Goal: Task Accomplishment & Management: Use online tool/utility

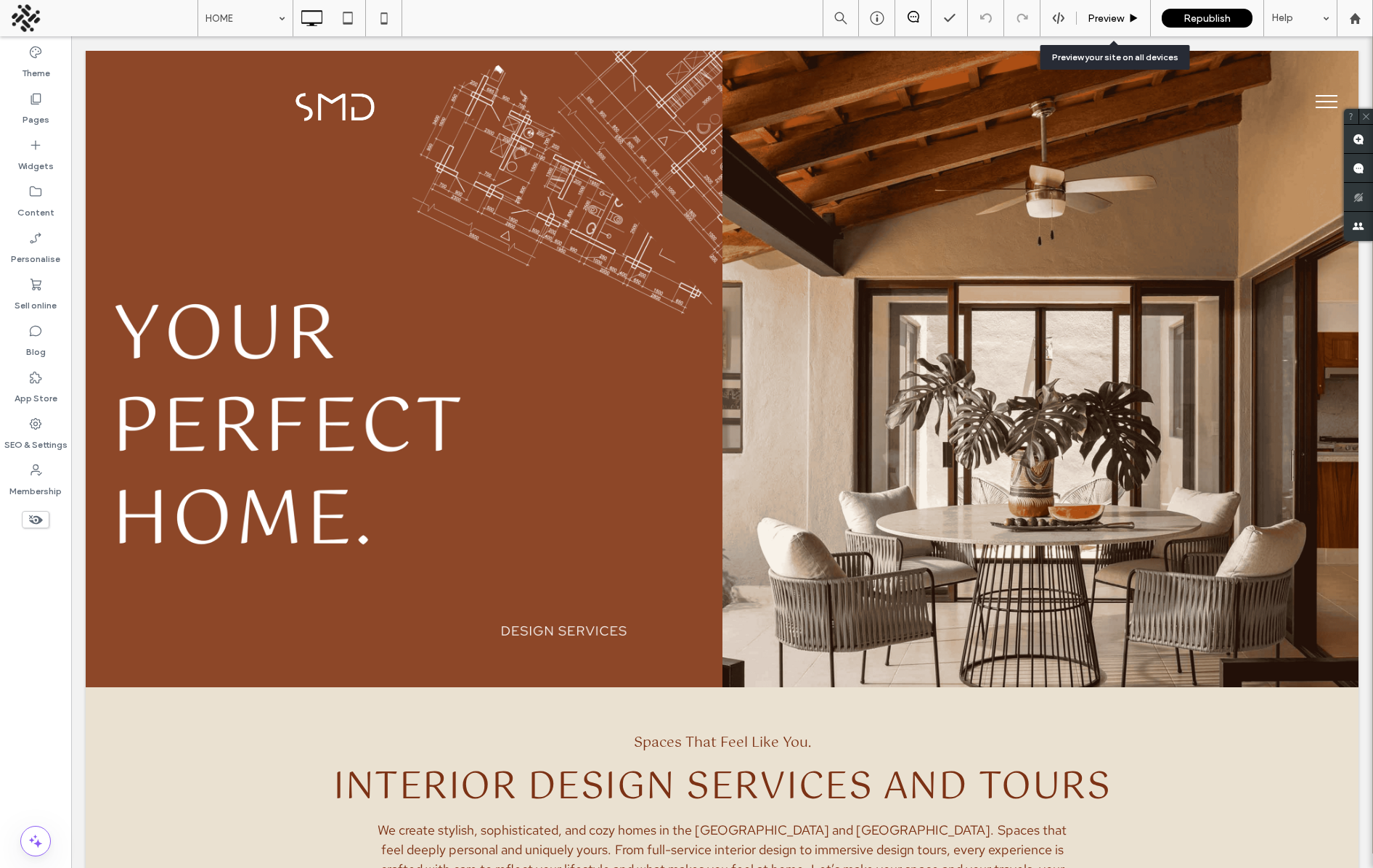
click at [1118, 16] on span "Preview" at bounding box center [1105, 18] width 36 height 13
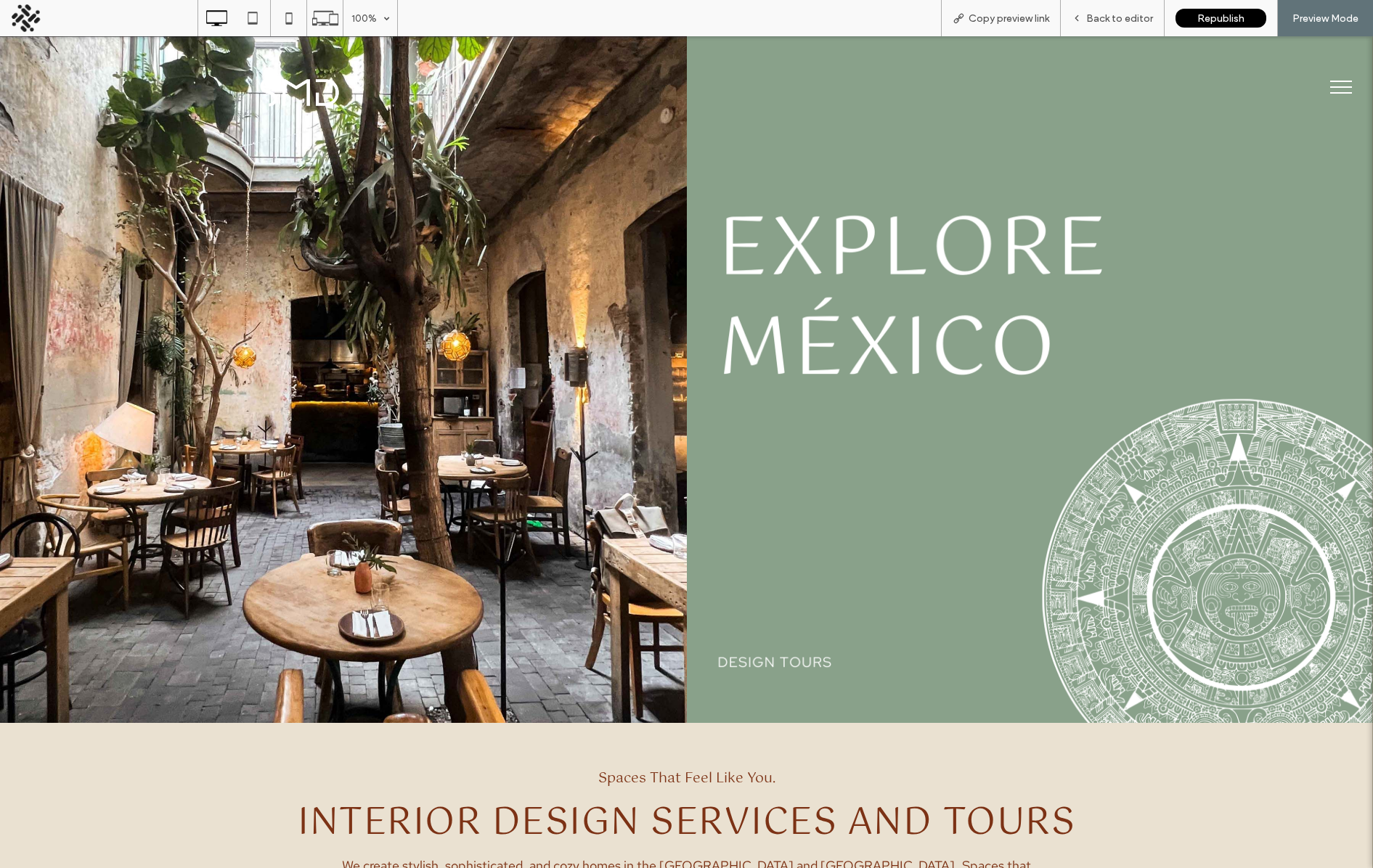
click at [967, 378] on img at bounding box center [1030, 379] width 687 height 687
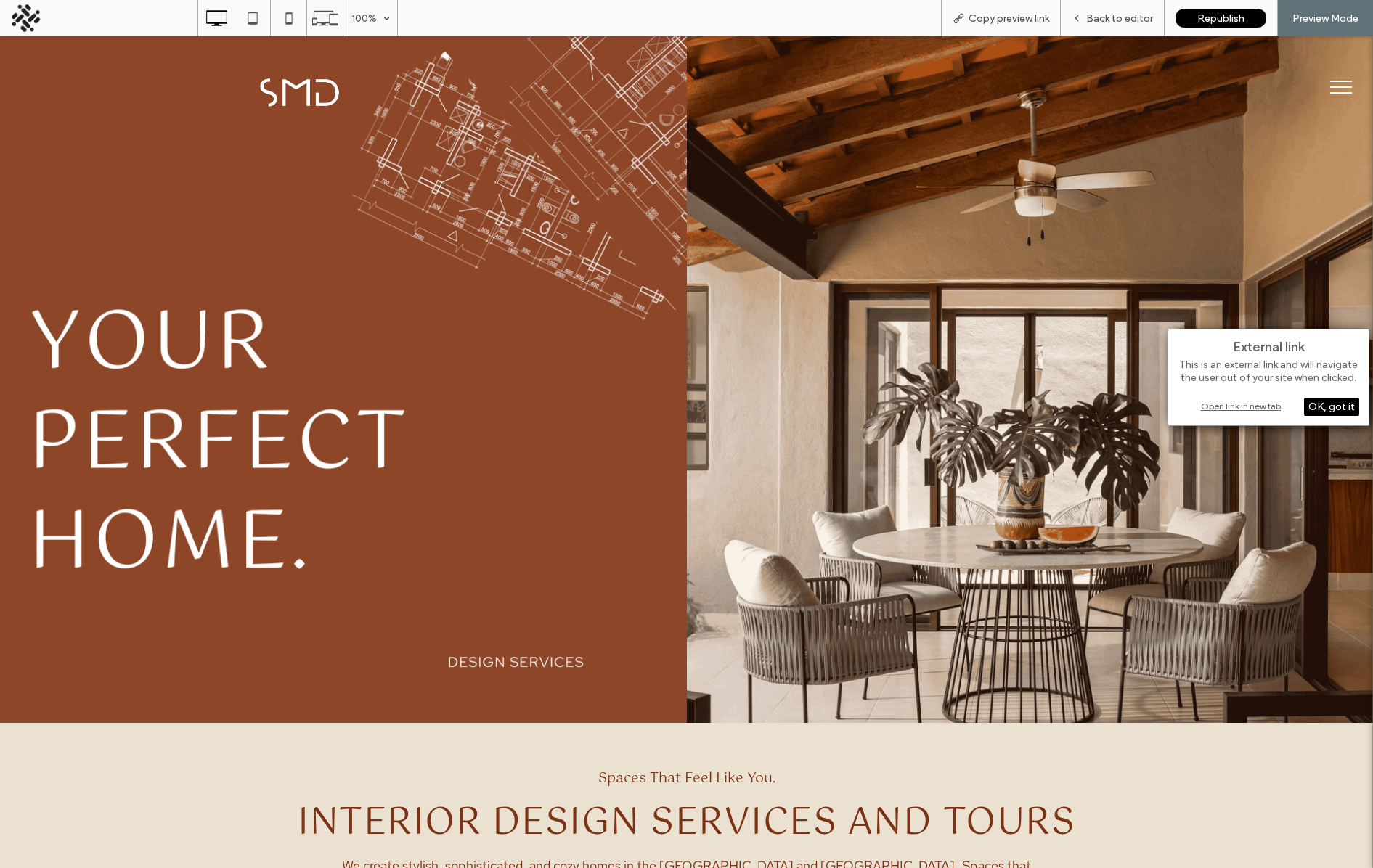
click at [1332, 403] on div "OK, got it" at bounding box center [1330, 407] width 55 height 18
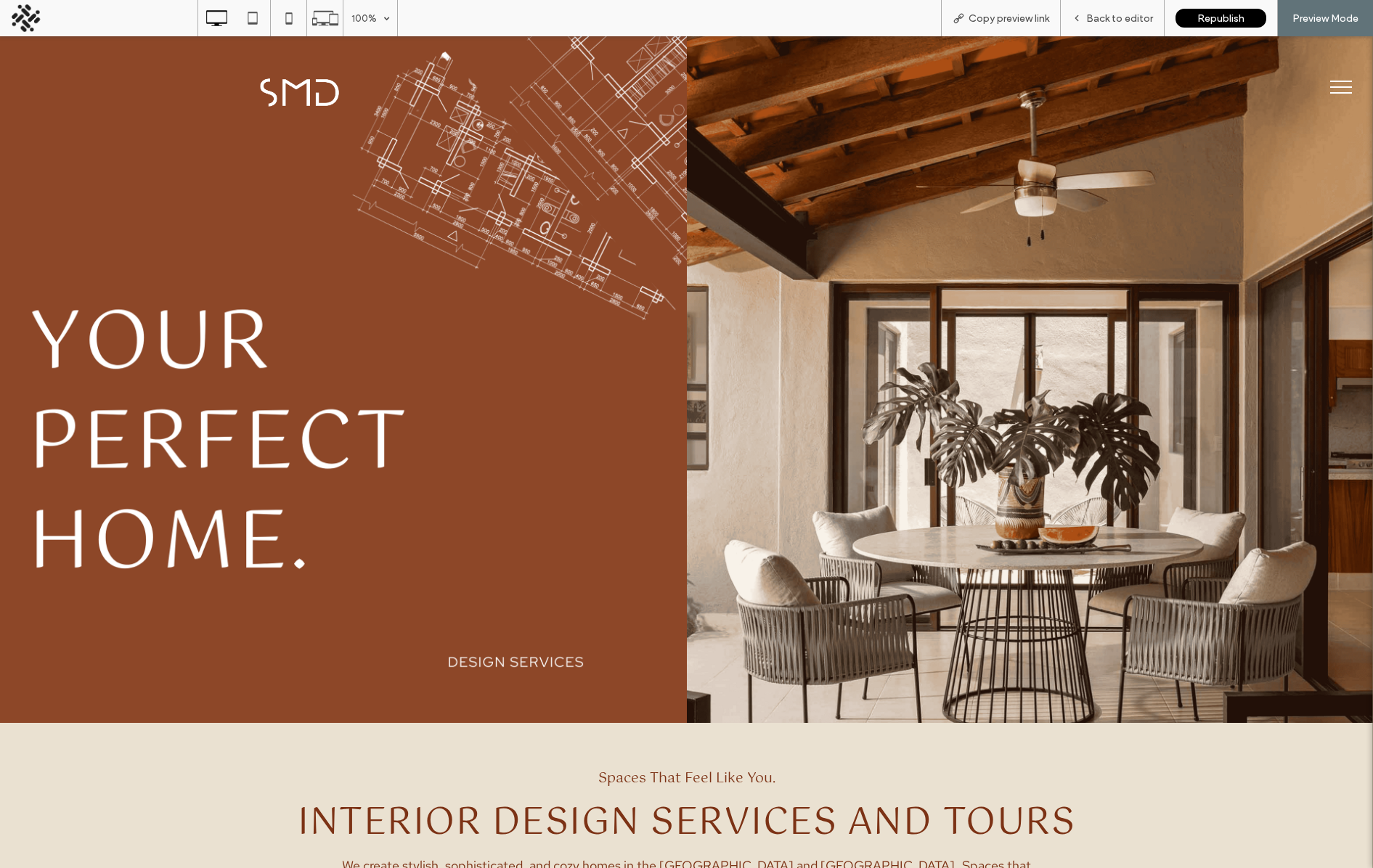
click at [1347, 88] on button "menu" at bounding box center [1340, 86] width 38 height 38
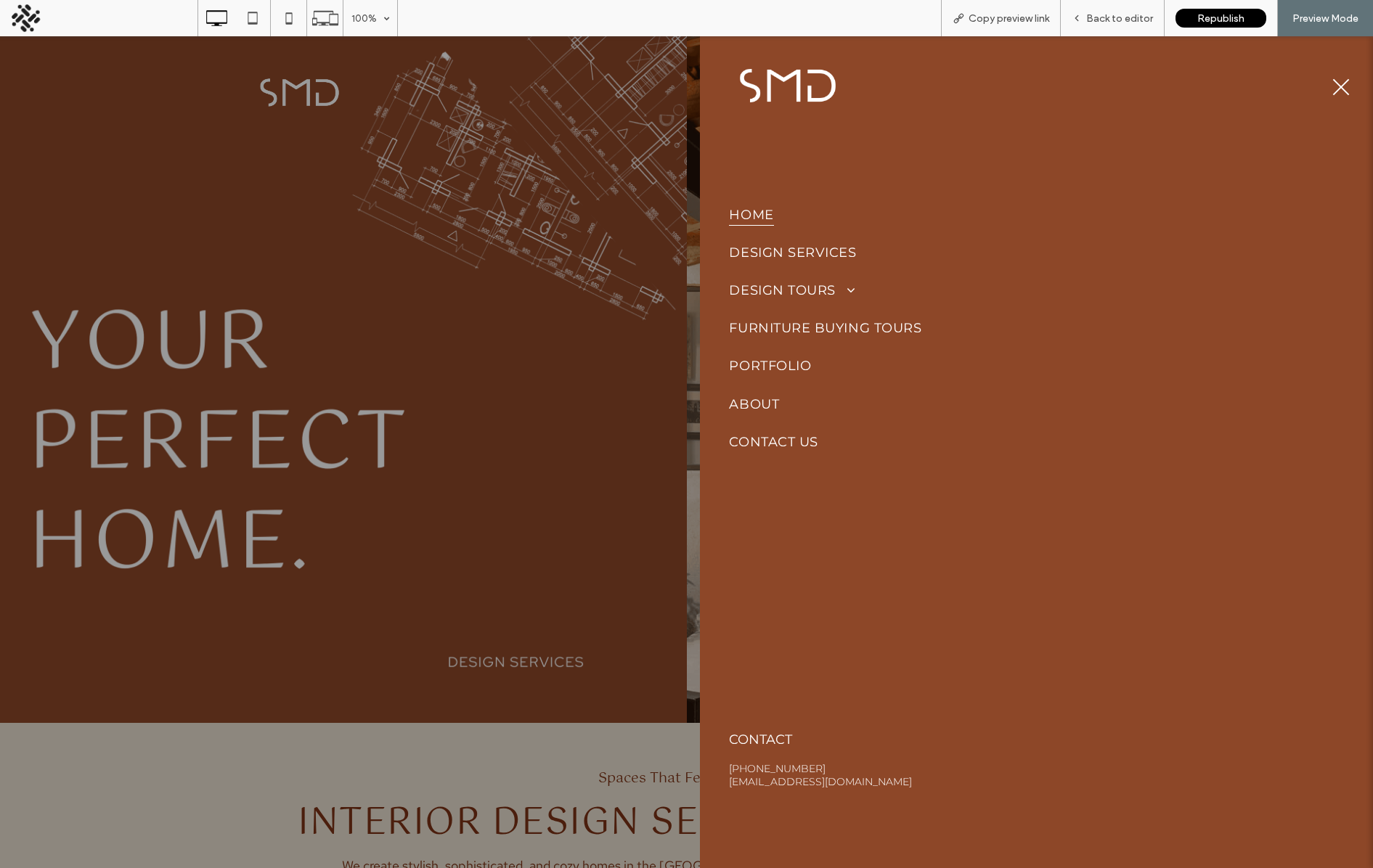
click at [1341, 86] on span "menu" at bounding box center [1340, 86] width 16 height 16
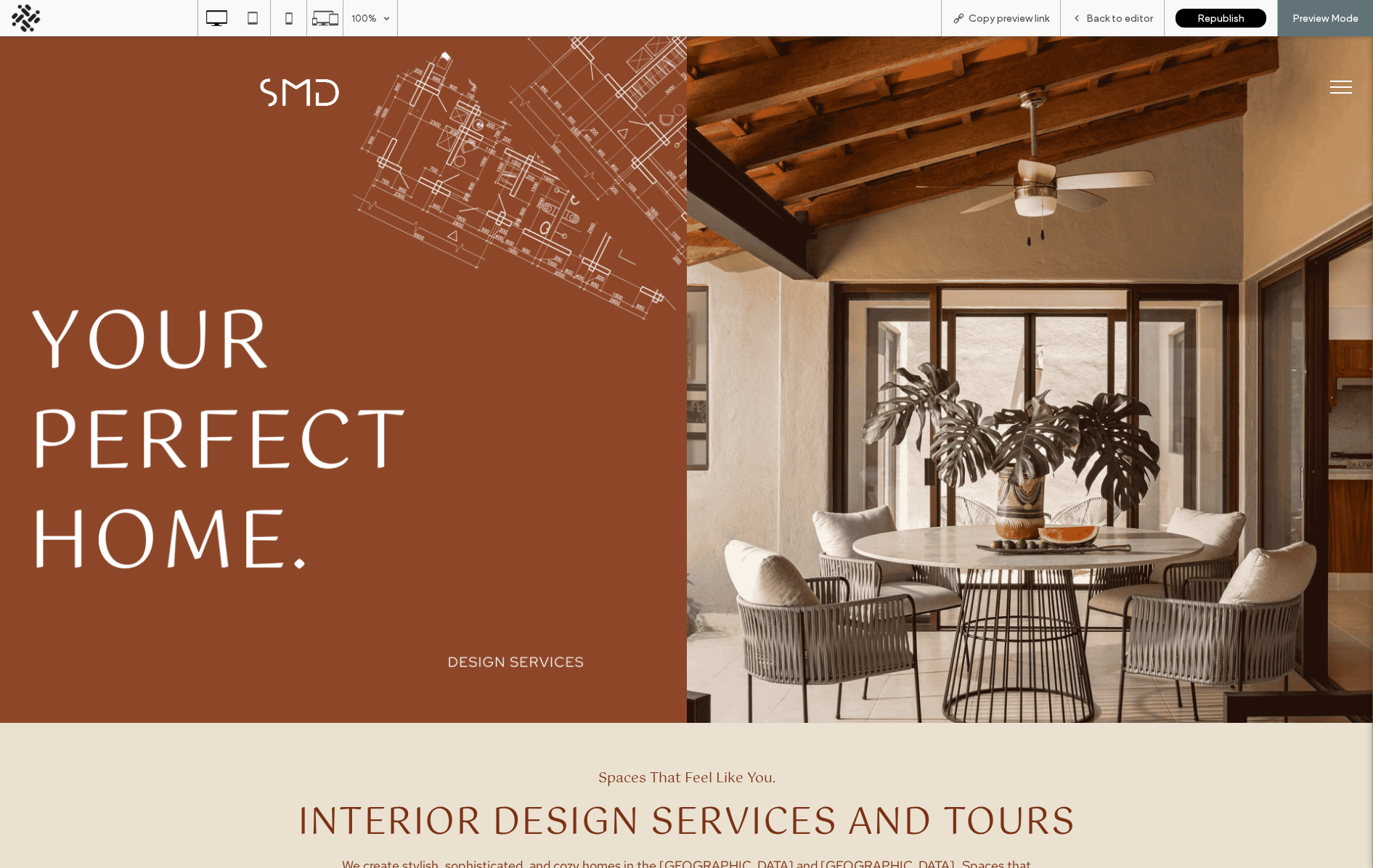
scroll to position [2, 0]
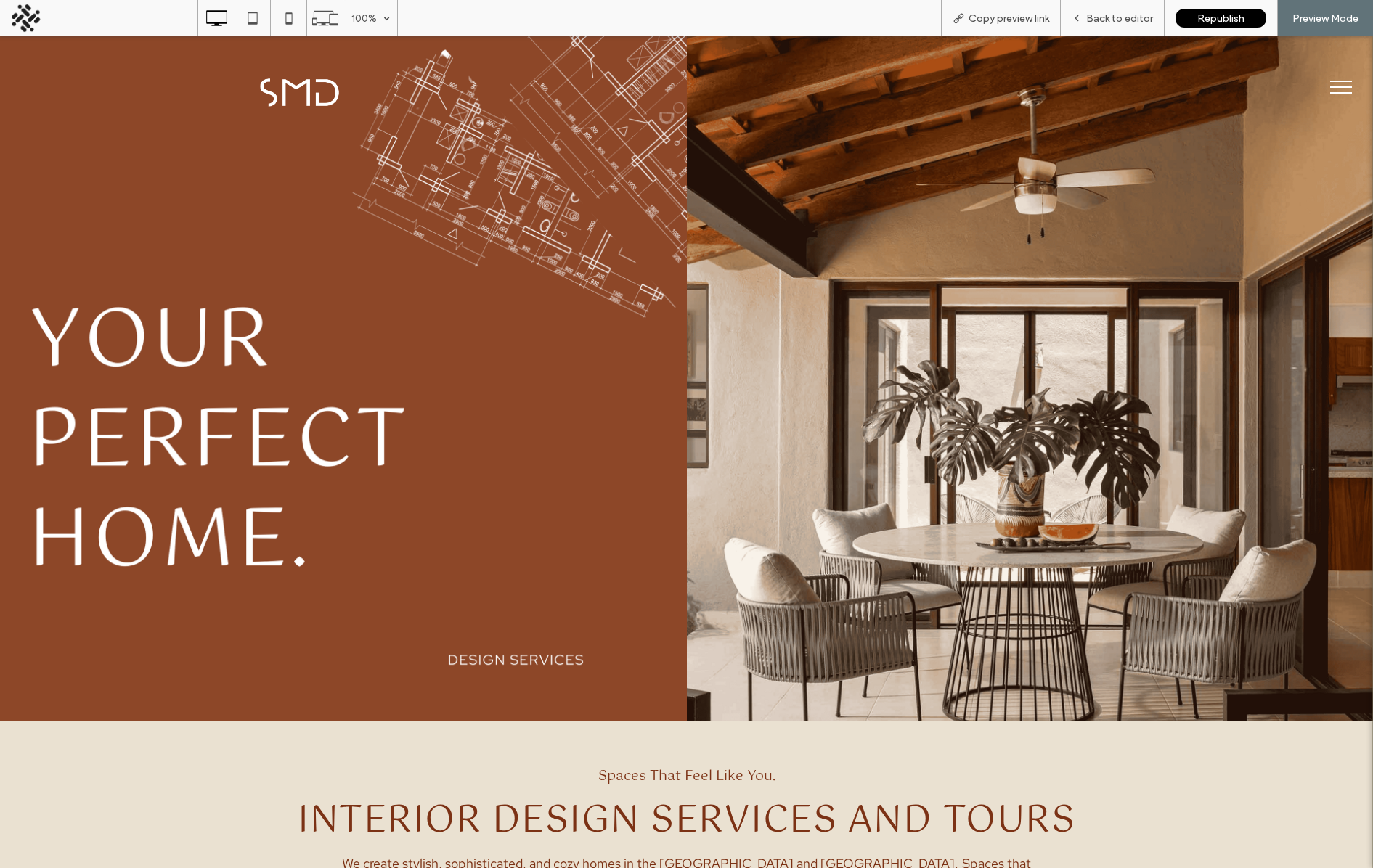
click at [508, 748] on div "Spaces That Feel Like You. INTERIOR DESIGN SERVICES AND TOURS We create stylish…" at bounding box center [686, 833] width 1373 height 212
click at [1086, 15] on div "Back to editor" at bounding box center [1111, 18] width 103 height 13
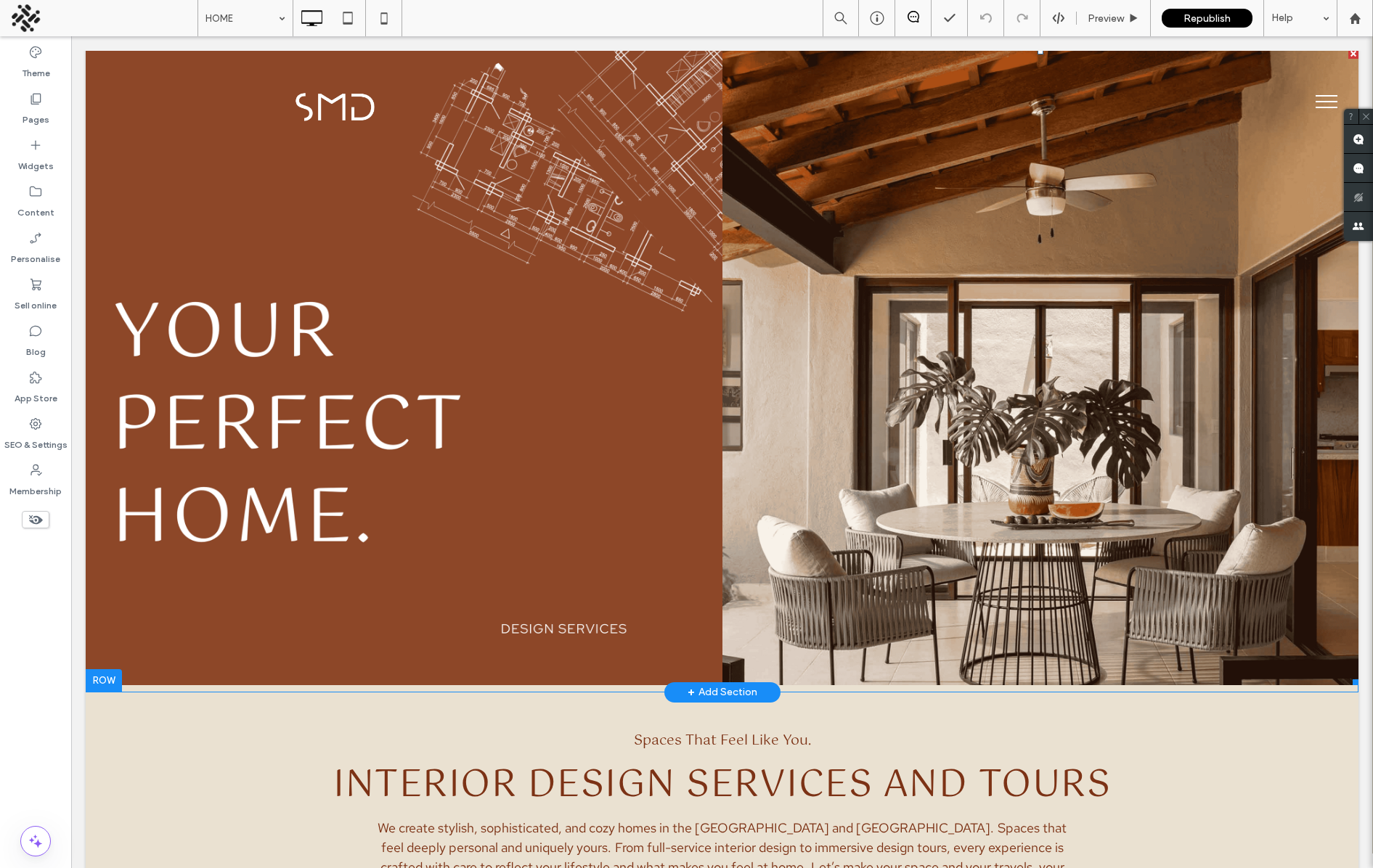
click at [855, 432] on span at bounding box center [1040, 366] width 637 height 636
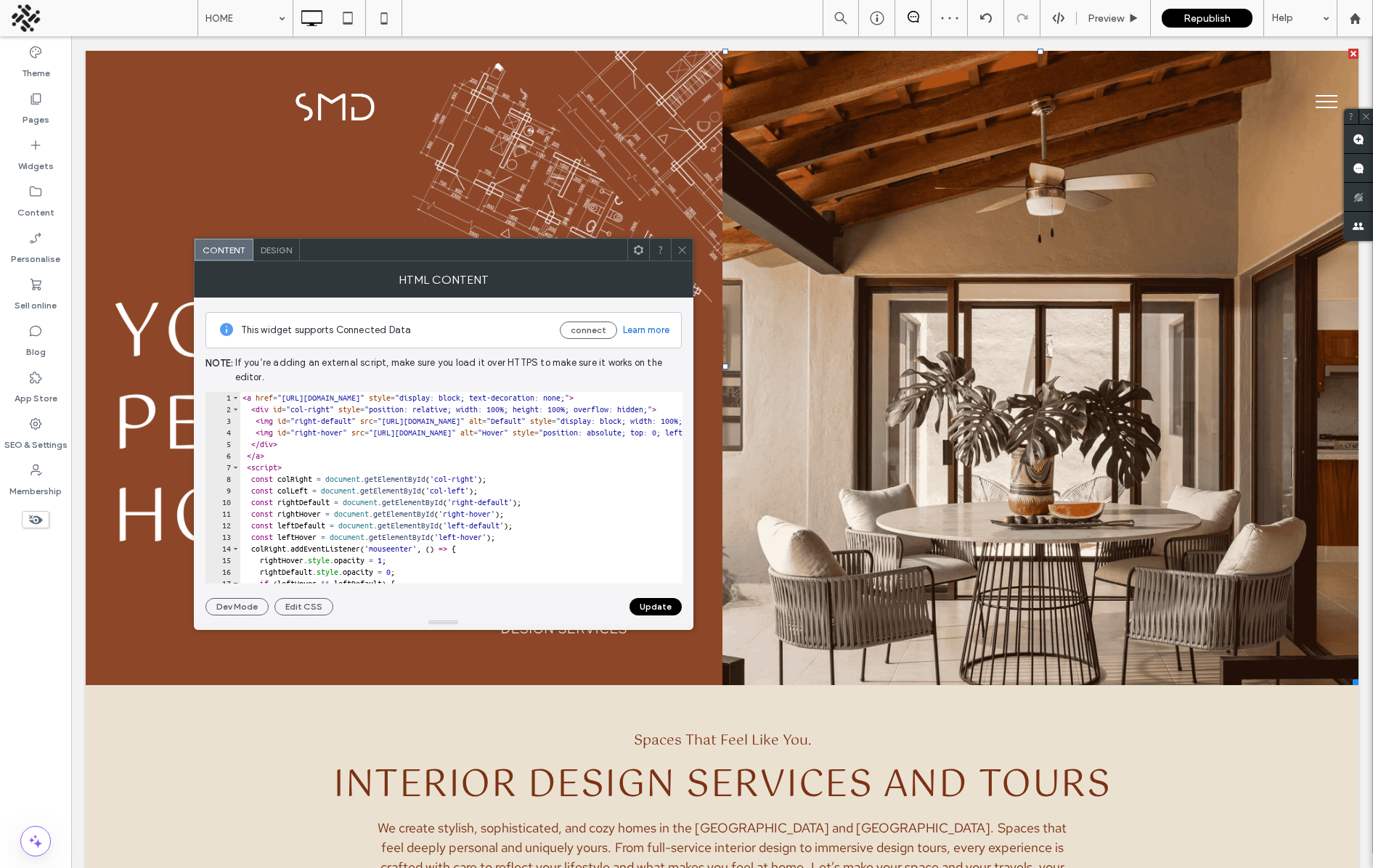
click at [274, 248] on span "Design" at bounding box center [276, 249] width 31 height 11
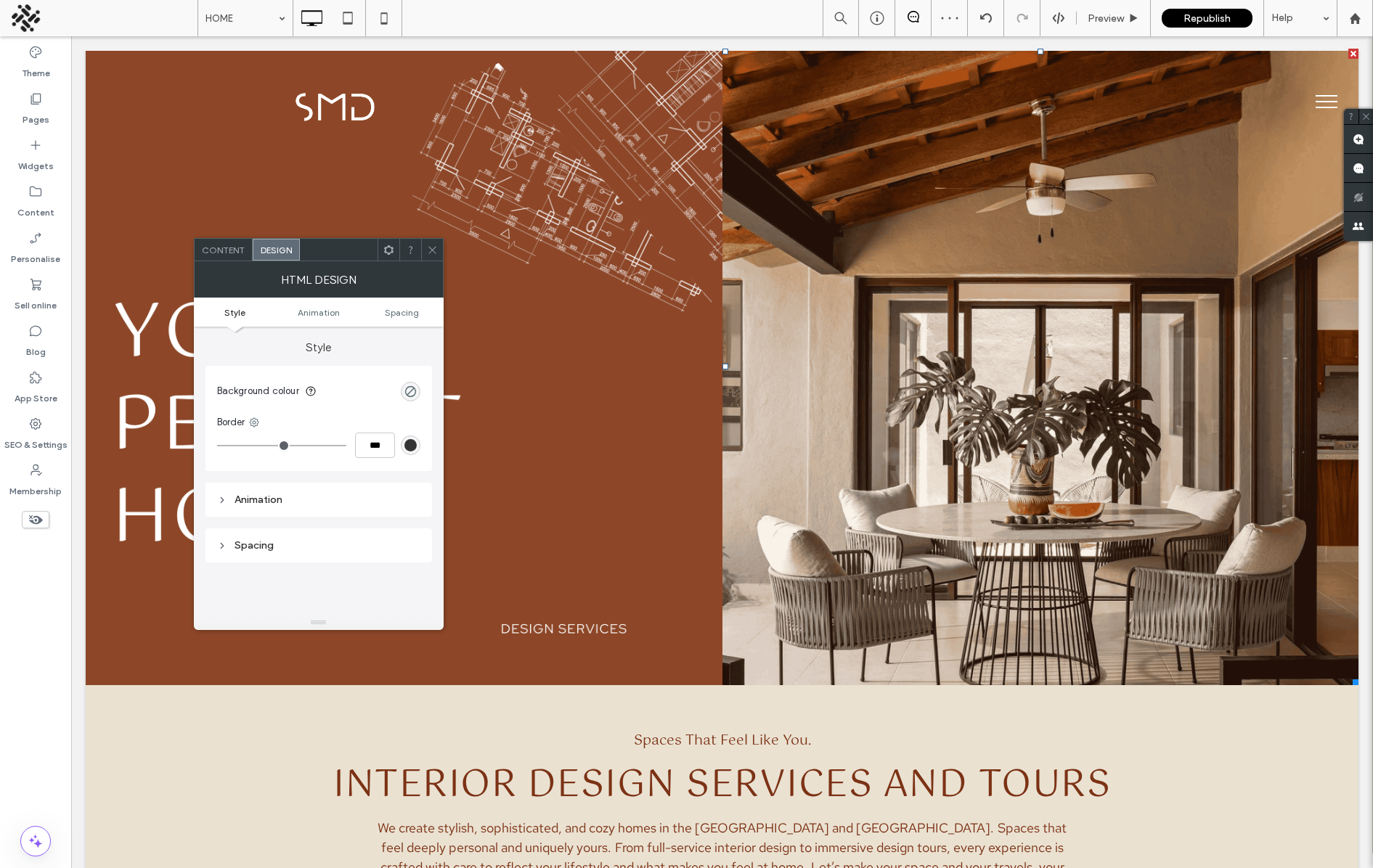
click at [210, 242] on div "Content" at bounding box center [224, 249] width 58 height 21
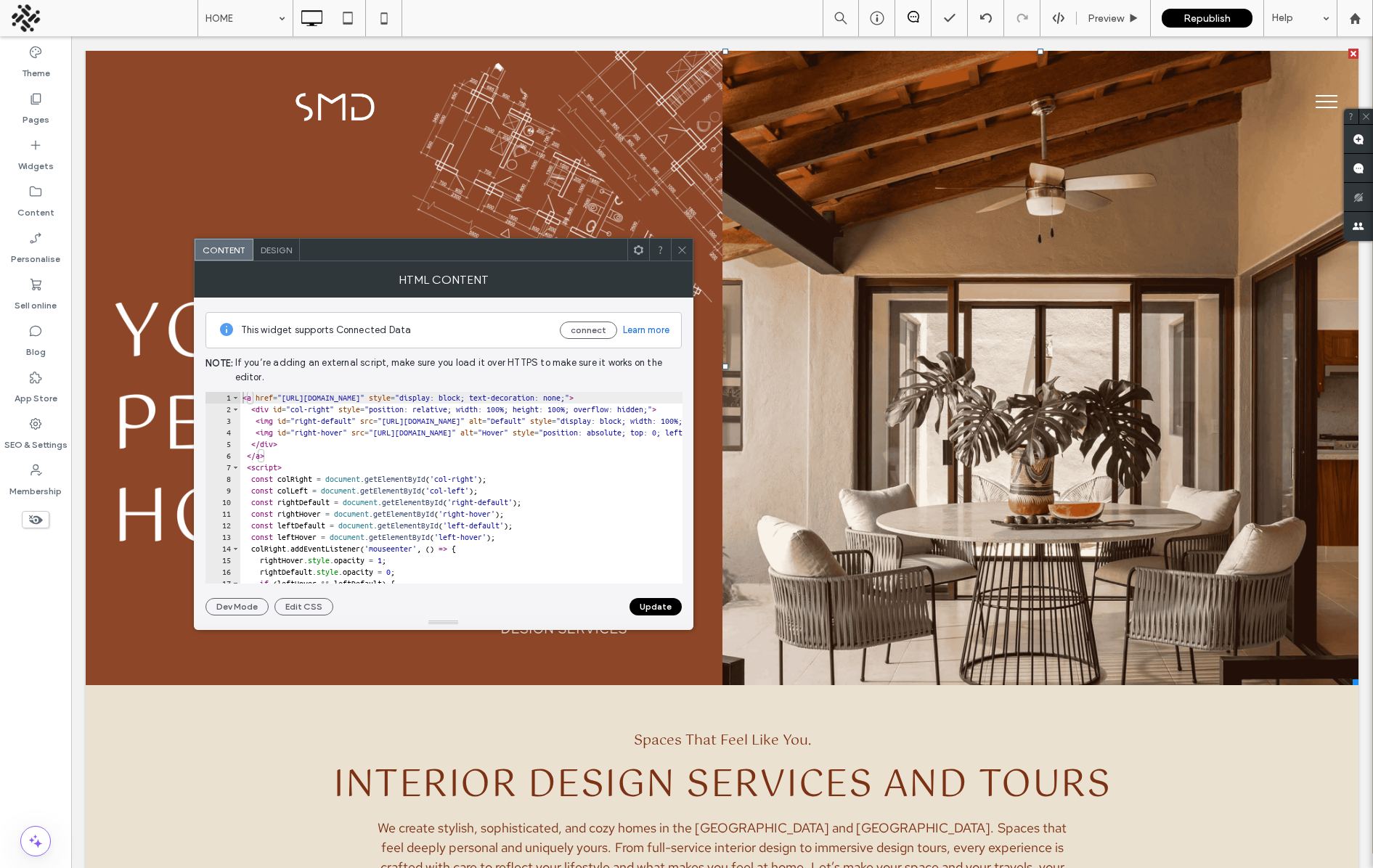
click at [674, 238] on div at bounding box center [681, 249] width 21 height 21
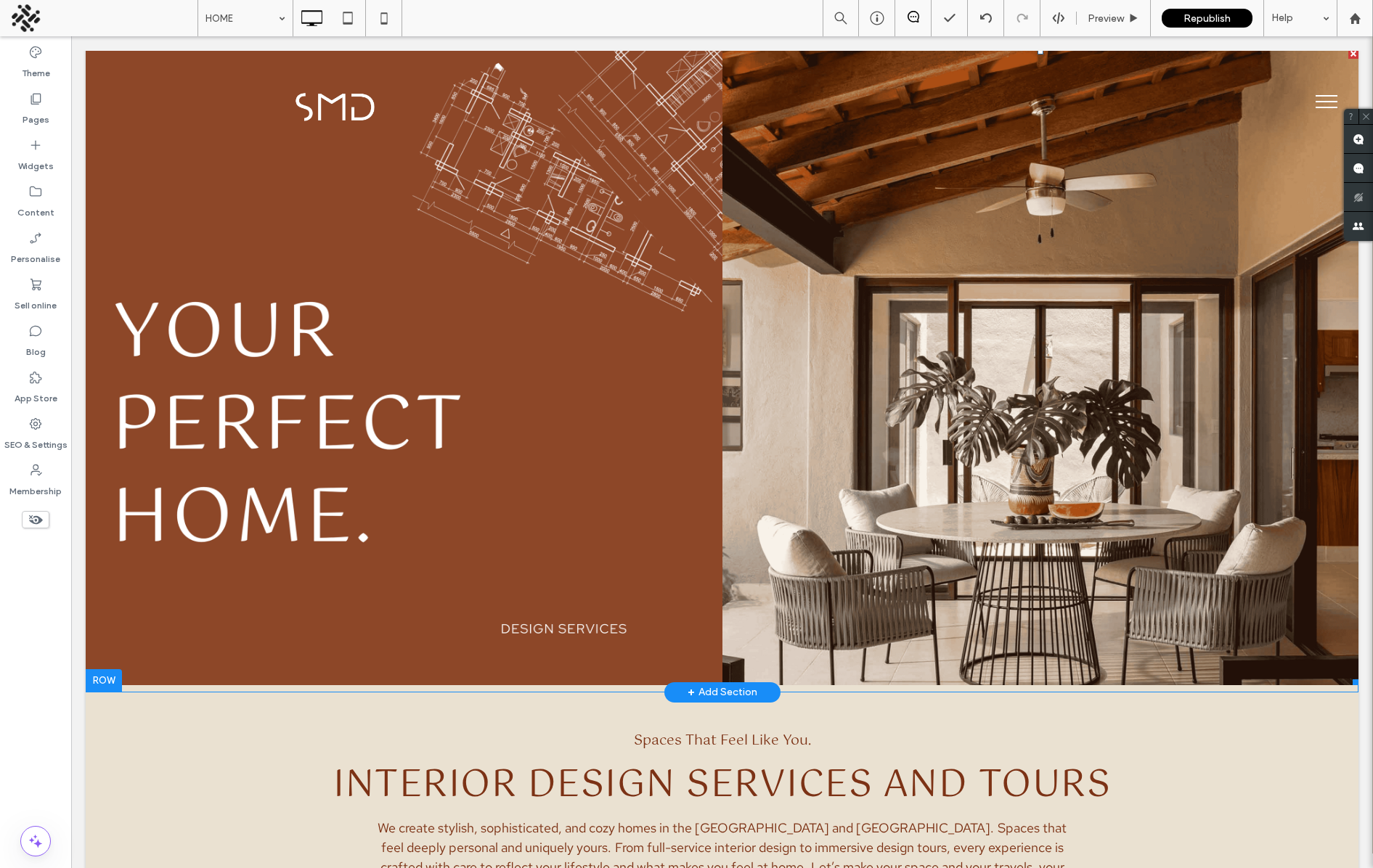
click at [795, 291] on span at bounding box center [1040, 366] width 637 height 636
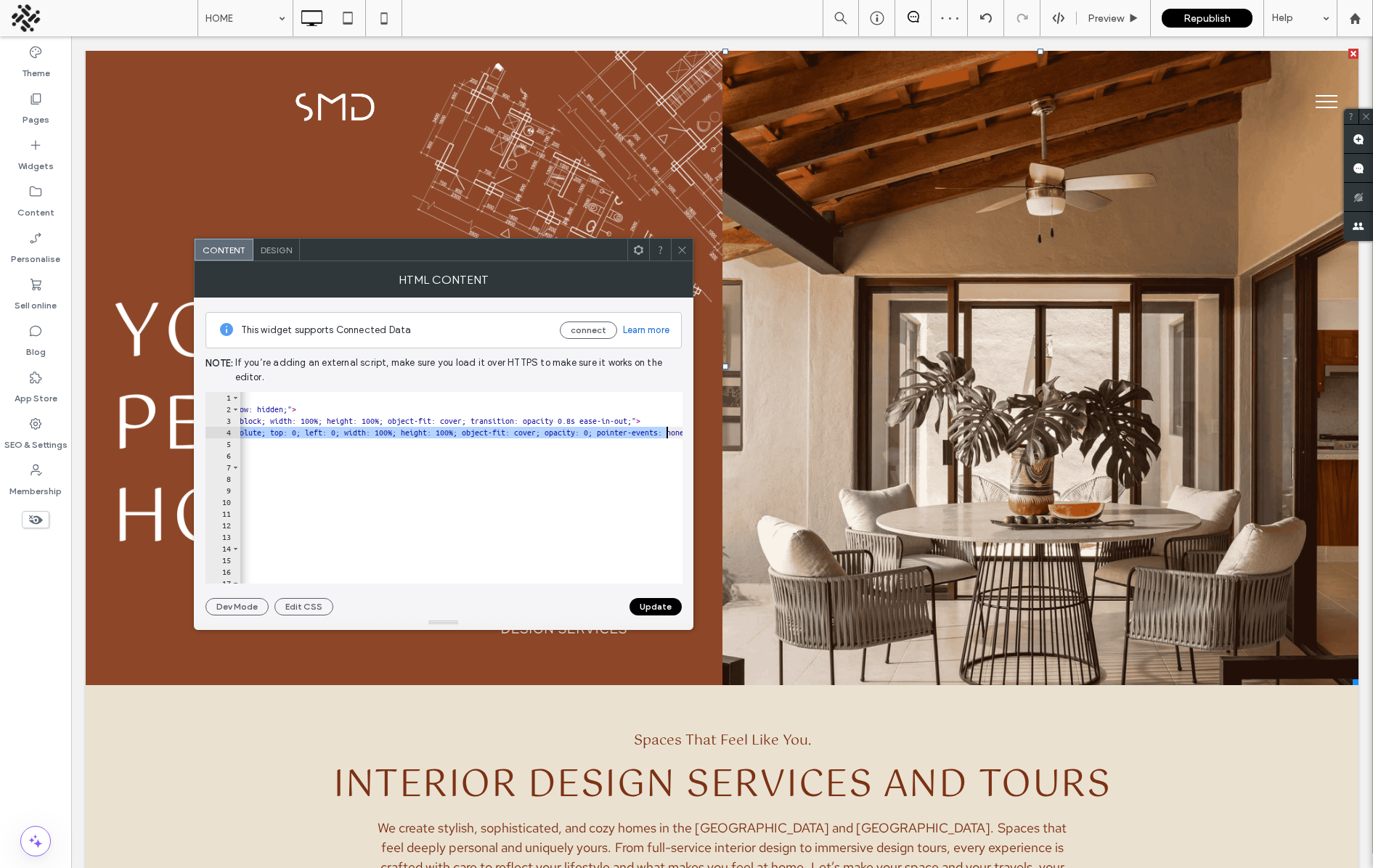
scroll to position [0, 402]
drag, startPoint x: 419, startPoint y: 433, endPoint x: 320, endPoint y: 431, distance: 99.0
click at [320, 431] on div "< a href = "[URL][DOMAIN_NAME]" style = "display: block; text-decoration: none;…" at bounding box center [543, 500] width 1412 height 215
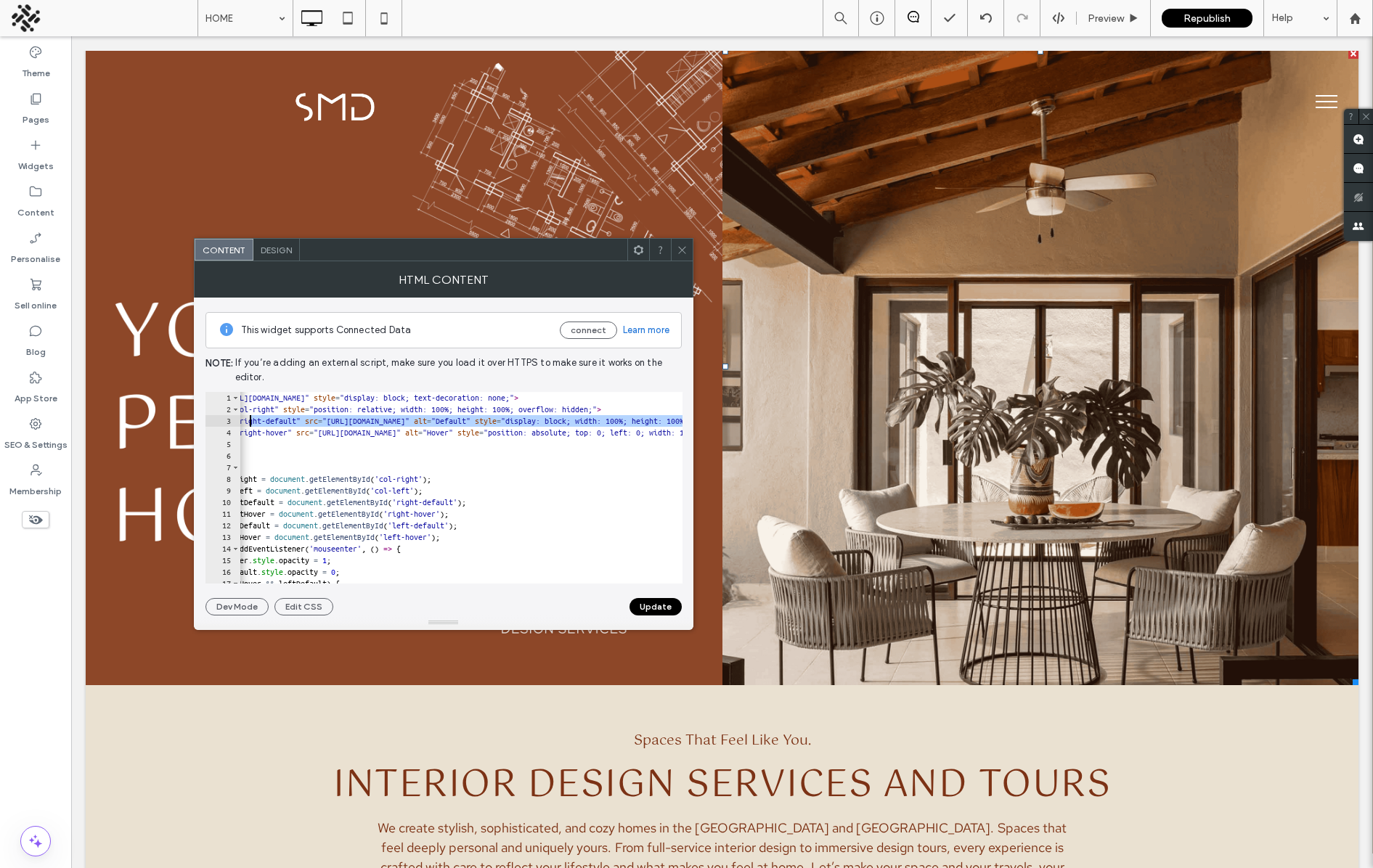
scroll to position [0, 0]
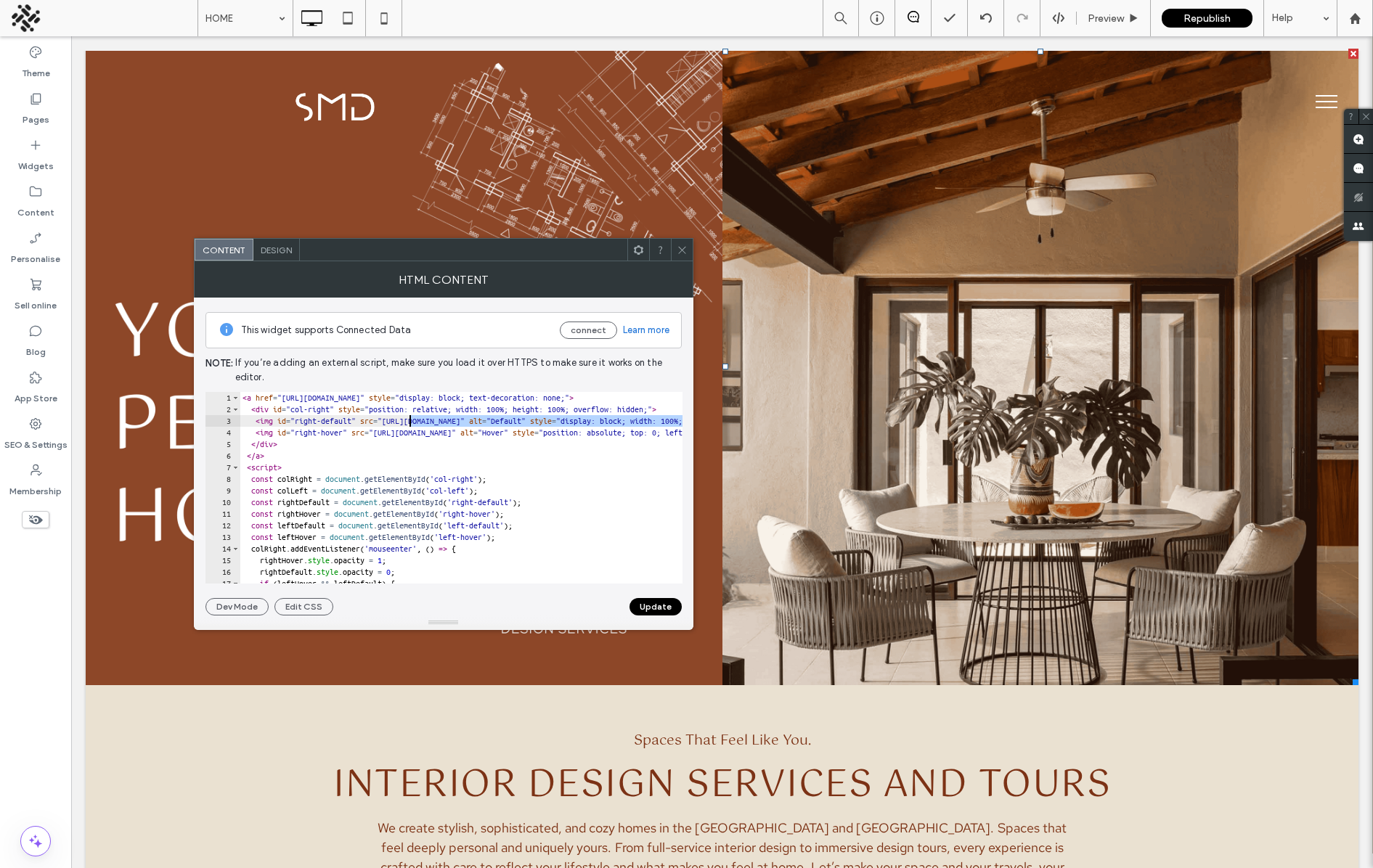
drag, startPoint x: 563, startPoint y: 418, endPoint x: 410, endPoint y: 420, distance: 153.0
click at [410, 420] on div "< a href = "[URL][DOMAIN_NAME]" style = "display: block; text-decoration: none;…" at bounding box center [945, 500] width 1412 height 215
type textarea "**********"
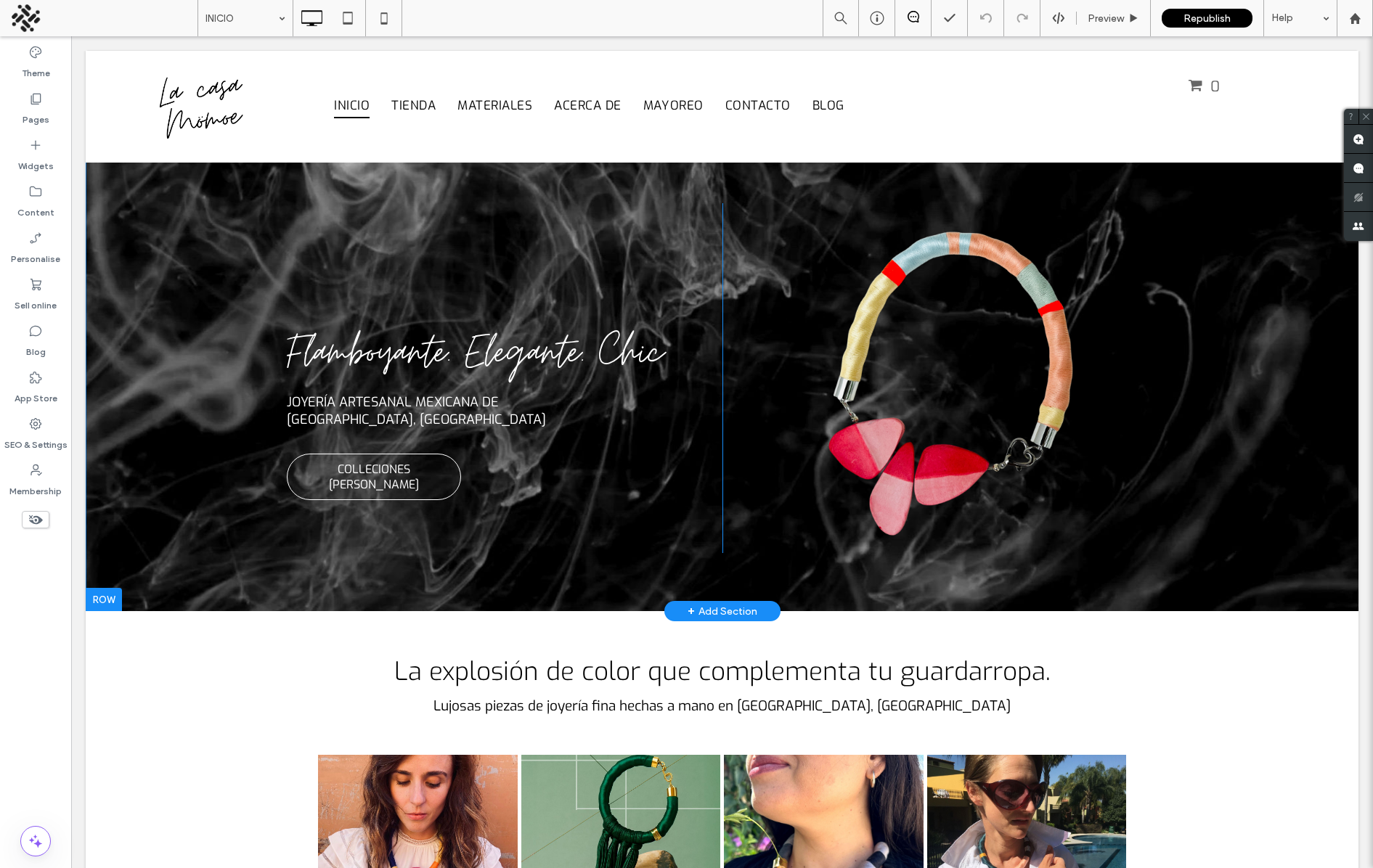
click at [161, 358] on div "Flamboyante. Elegante. Chic JOYERÍA ARTESANAL MEXICANA DE ﻿ QUERÉTARO, MÉXICO C…" at bounding box center [721, 330] width 1272 height 560
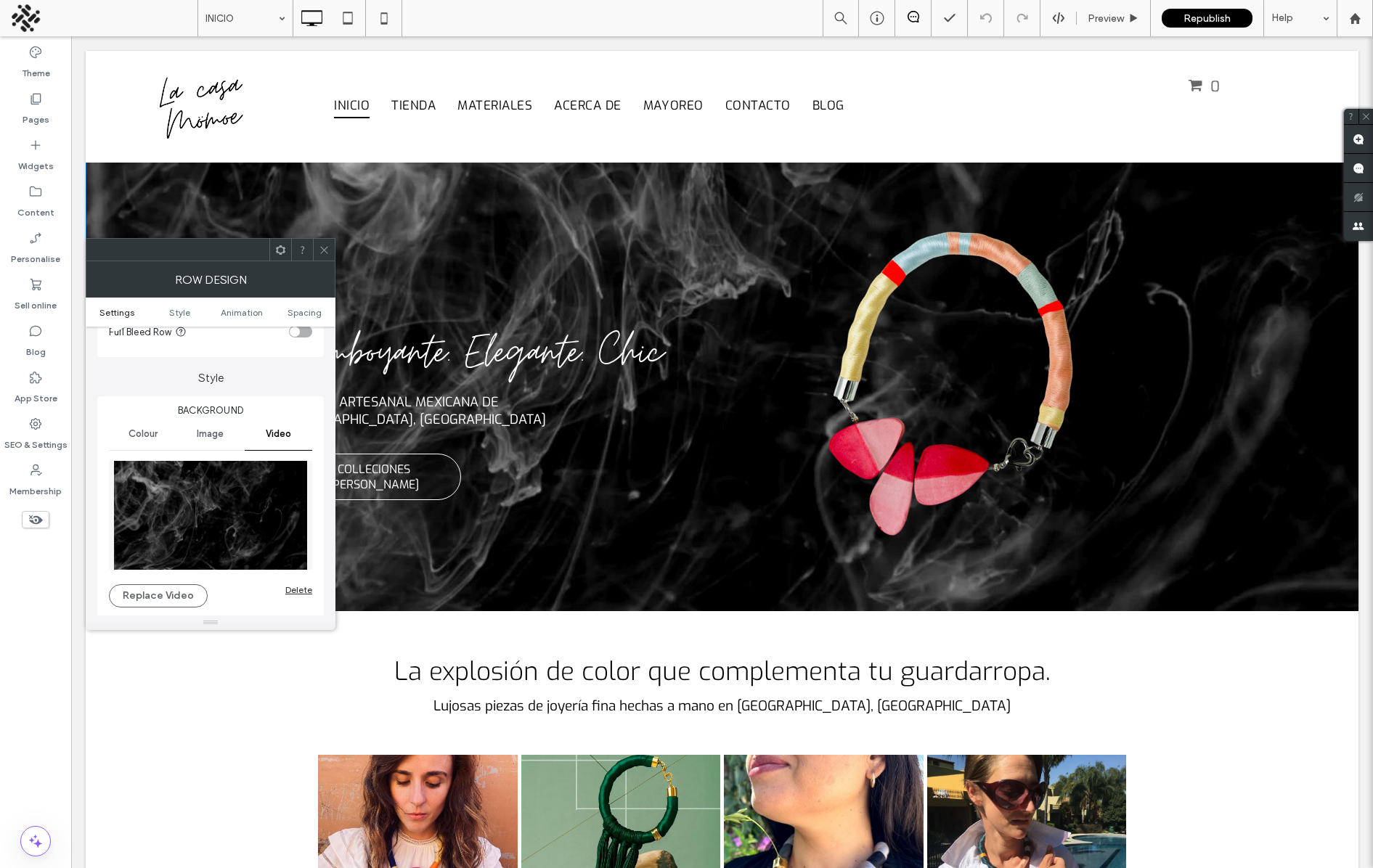
scroll to position [60, 0]
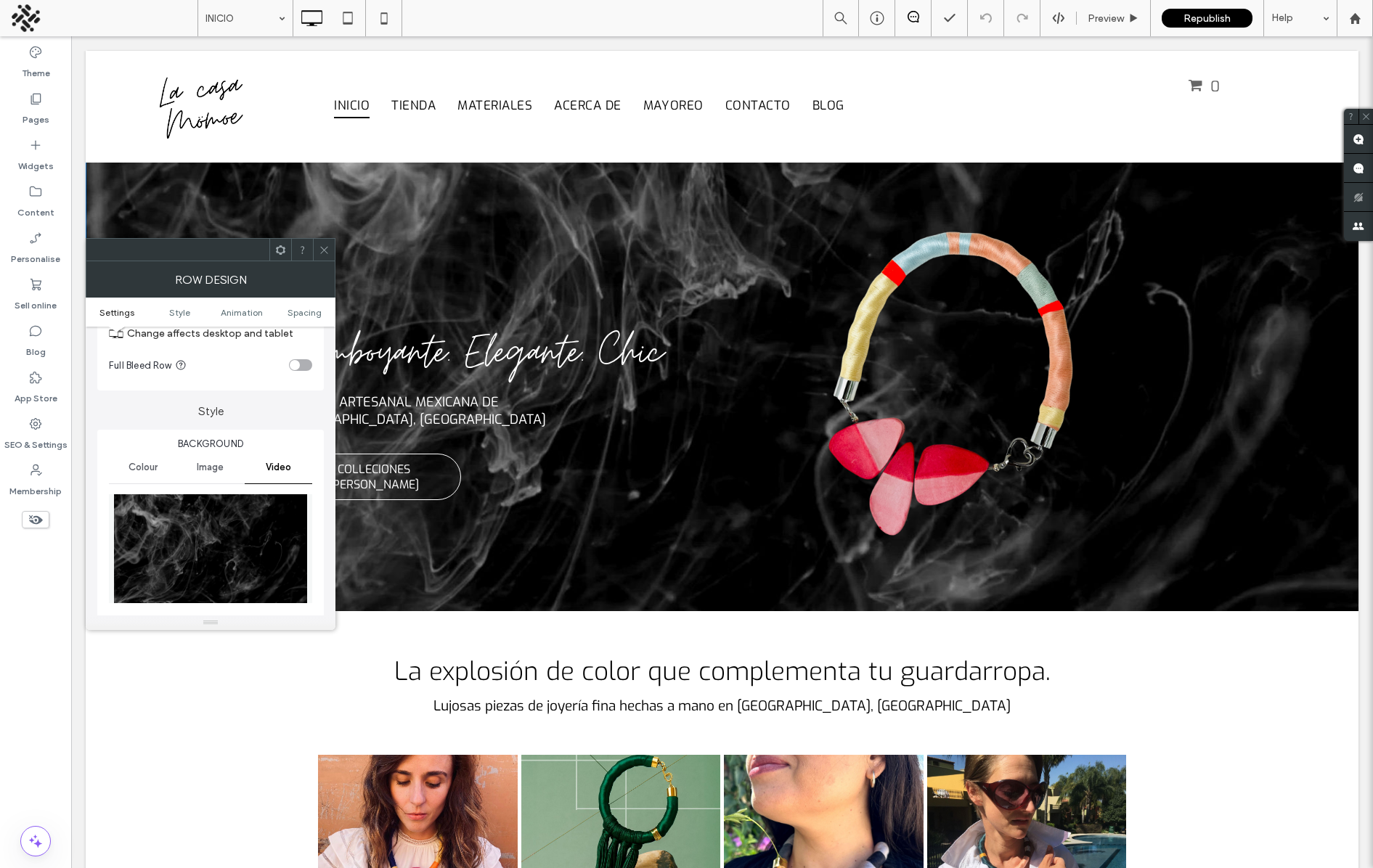
click at [218, 466] on span "Image" at bounding box center [210, 467] width 27 height 12
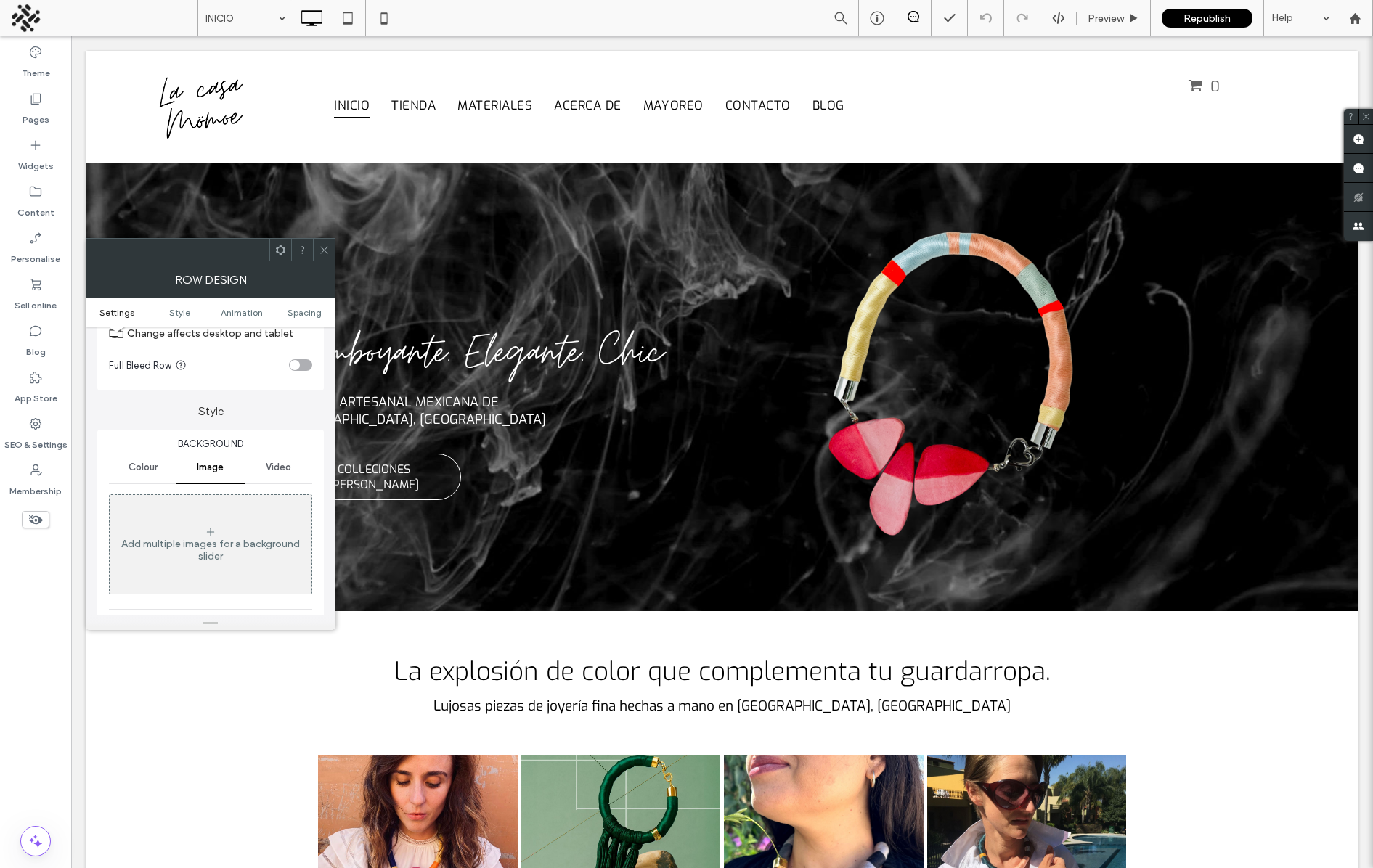
click at [276, 466] on span "Video" at bounding box center [278, 467] width 25 height 12
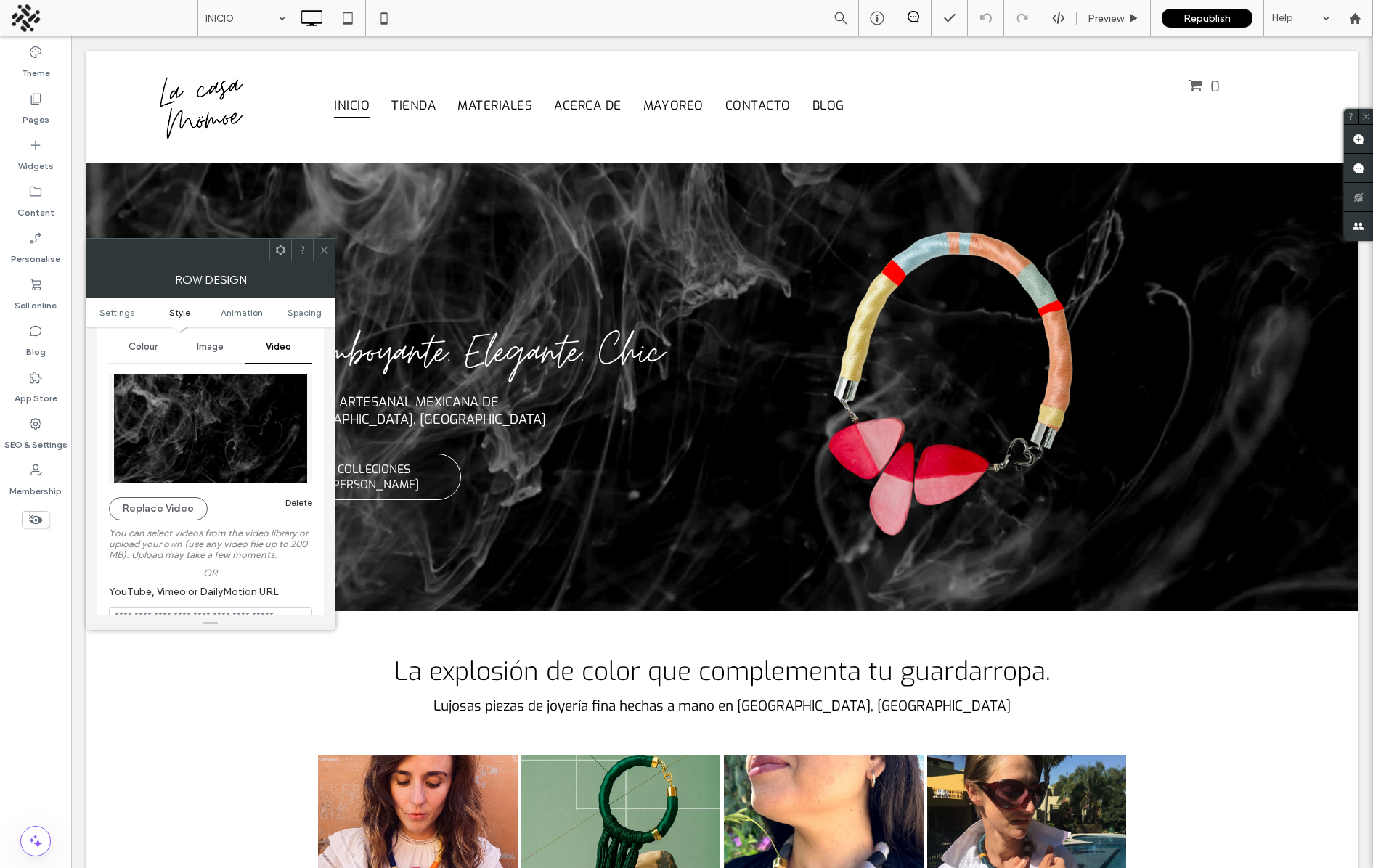
scroll to position [226, 0]
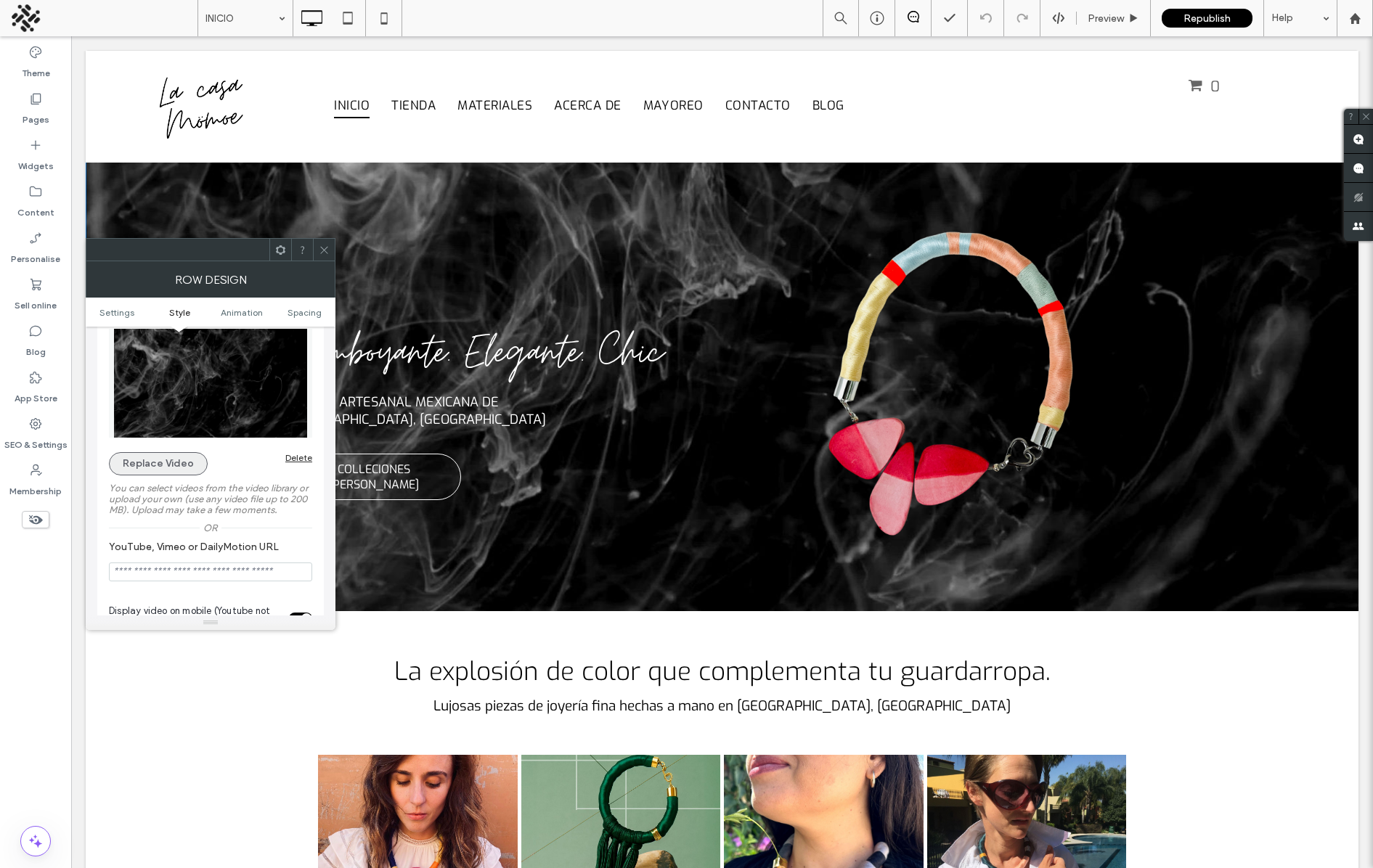
click at [140, 466] on button "Replace Video" at bounding box center [158, 464] width 99 height 23
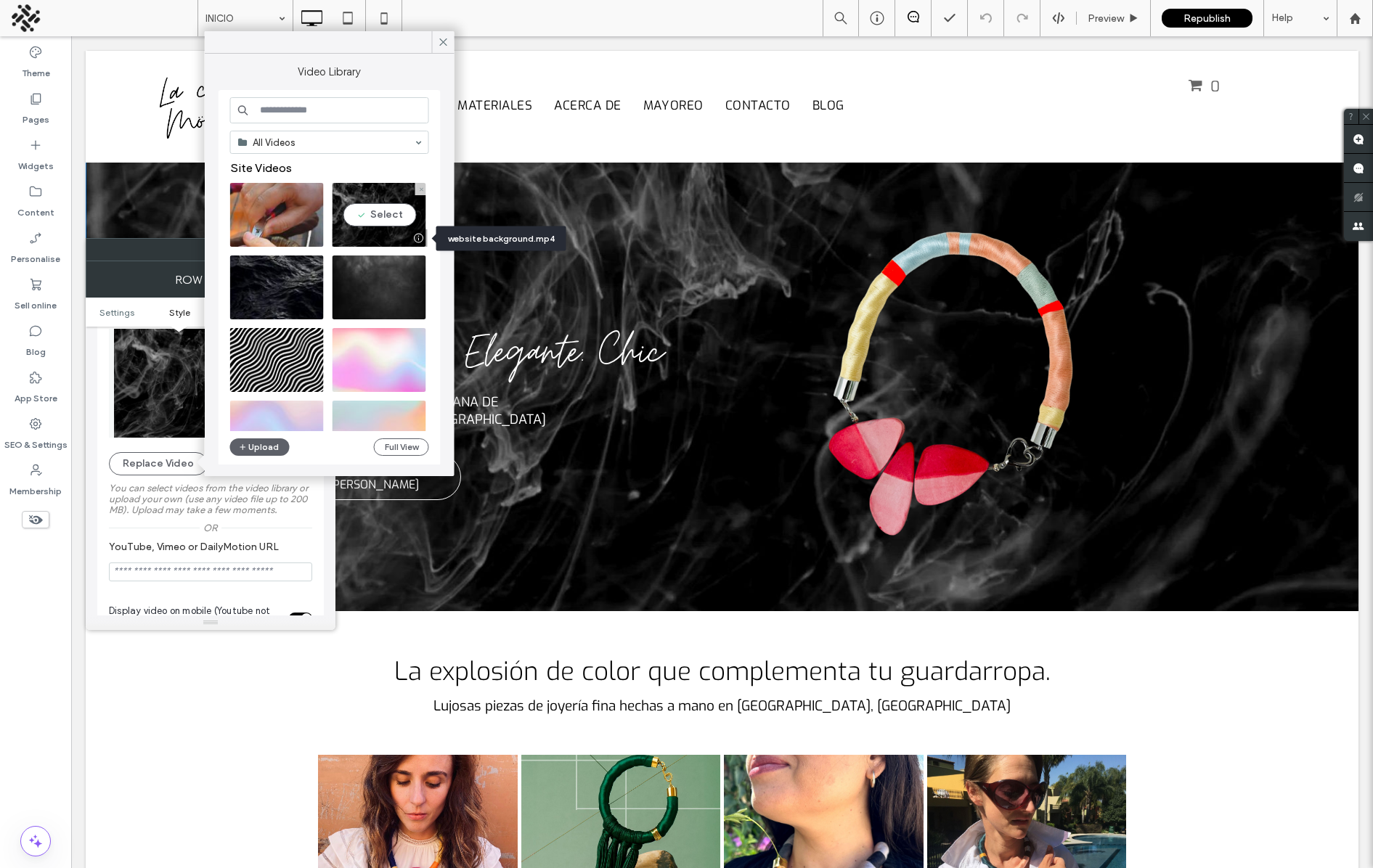
click at [416, 235] on div at bounding box center [419, 238] width 18 height 12
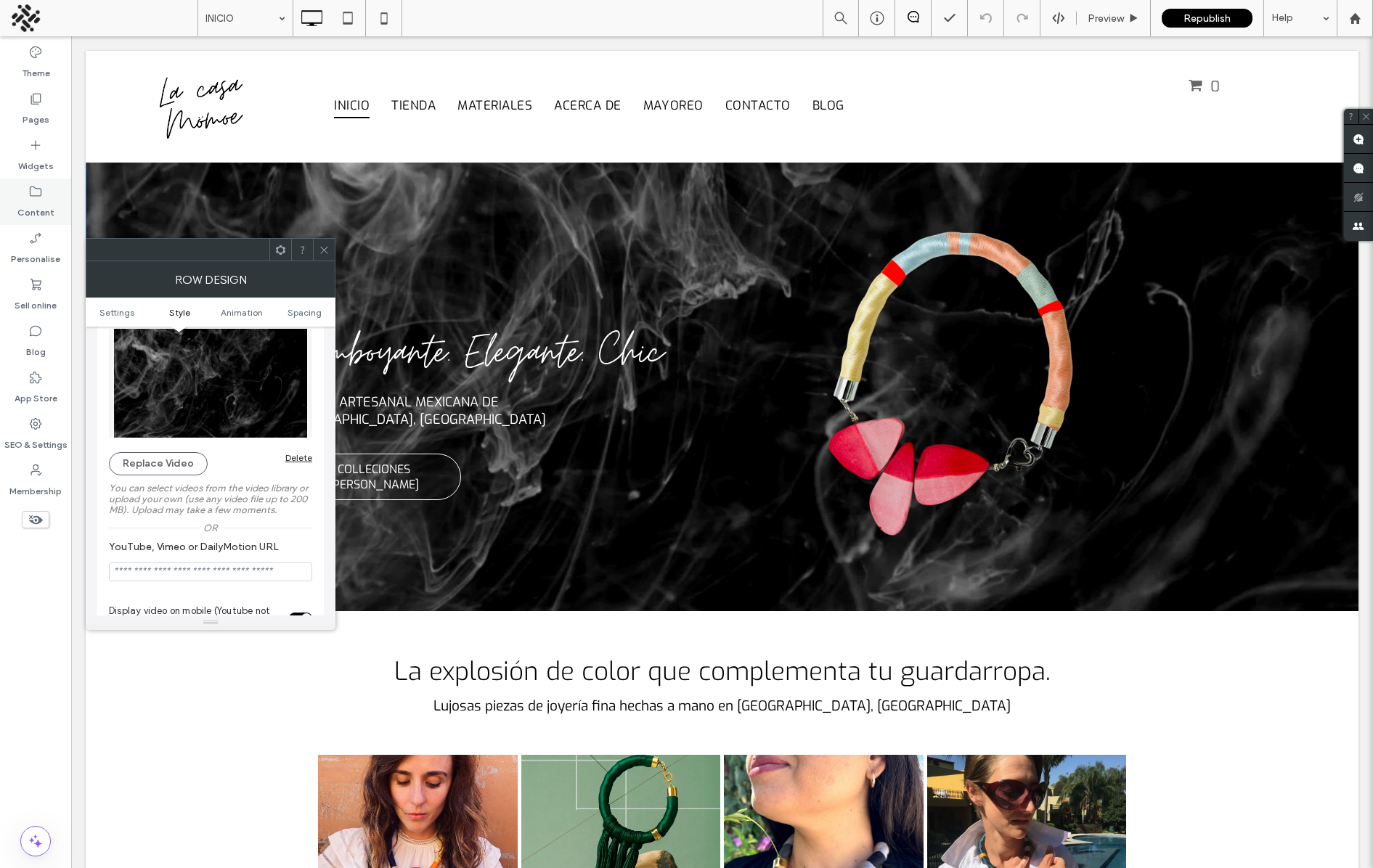
click at [33, 208] on label "Content" at bounding box center [36, 208] width 37 height 20
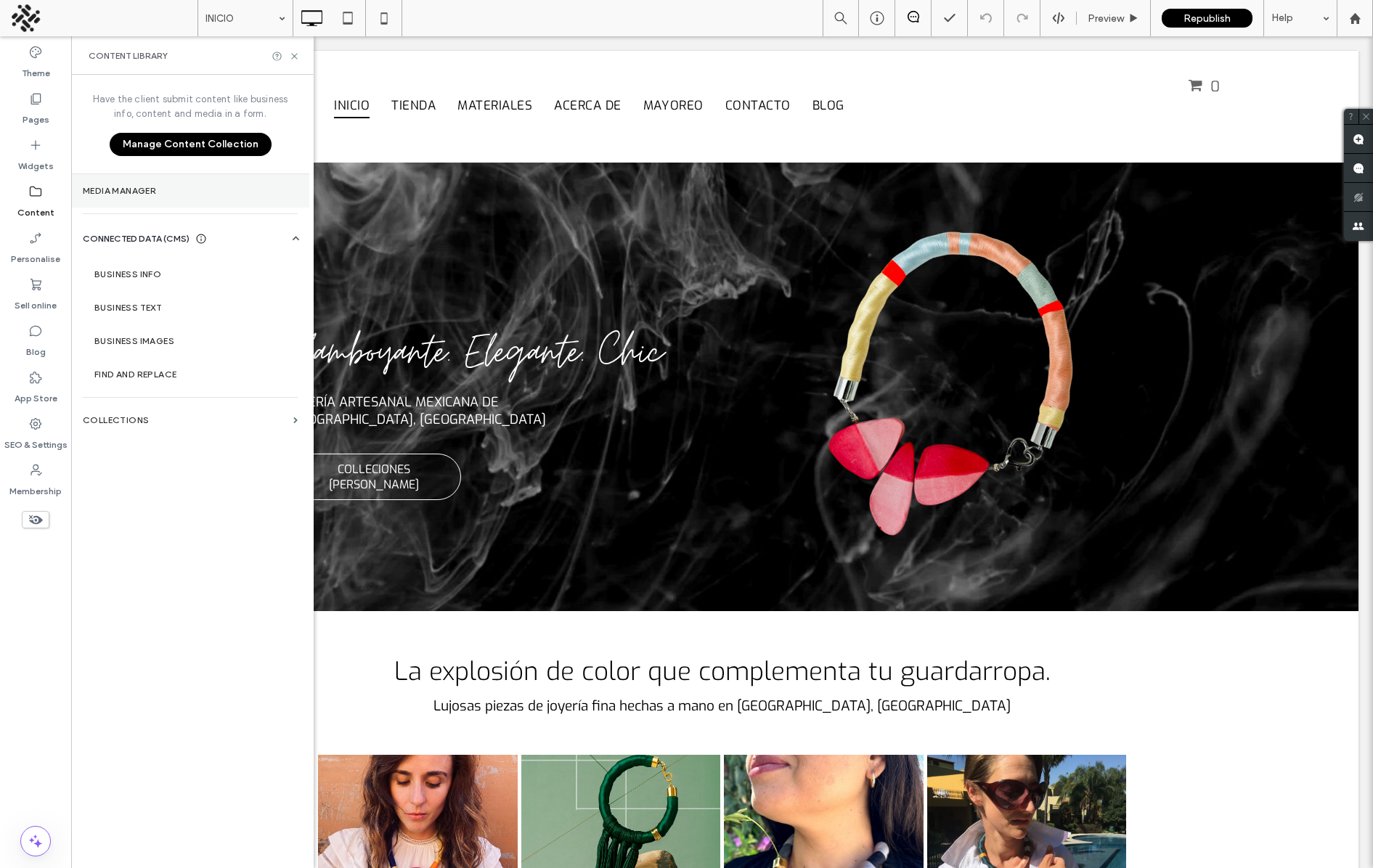
click at [131, 199] on section "Media Manager" at bounding box center [190, 191] width 238 height 33
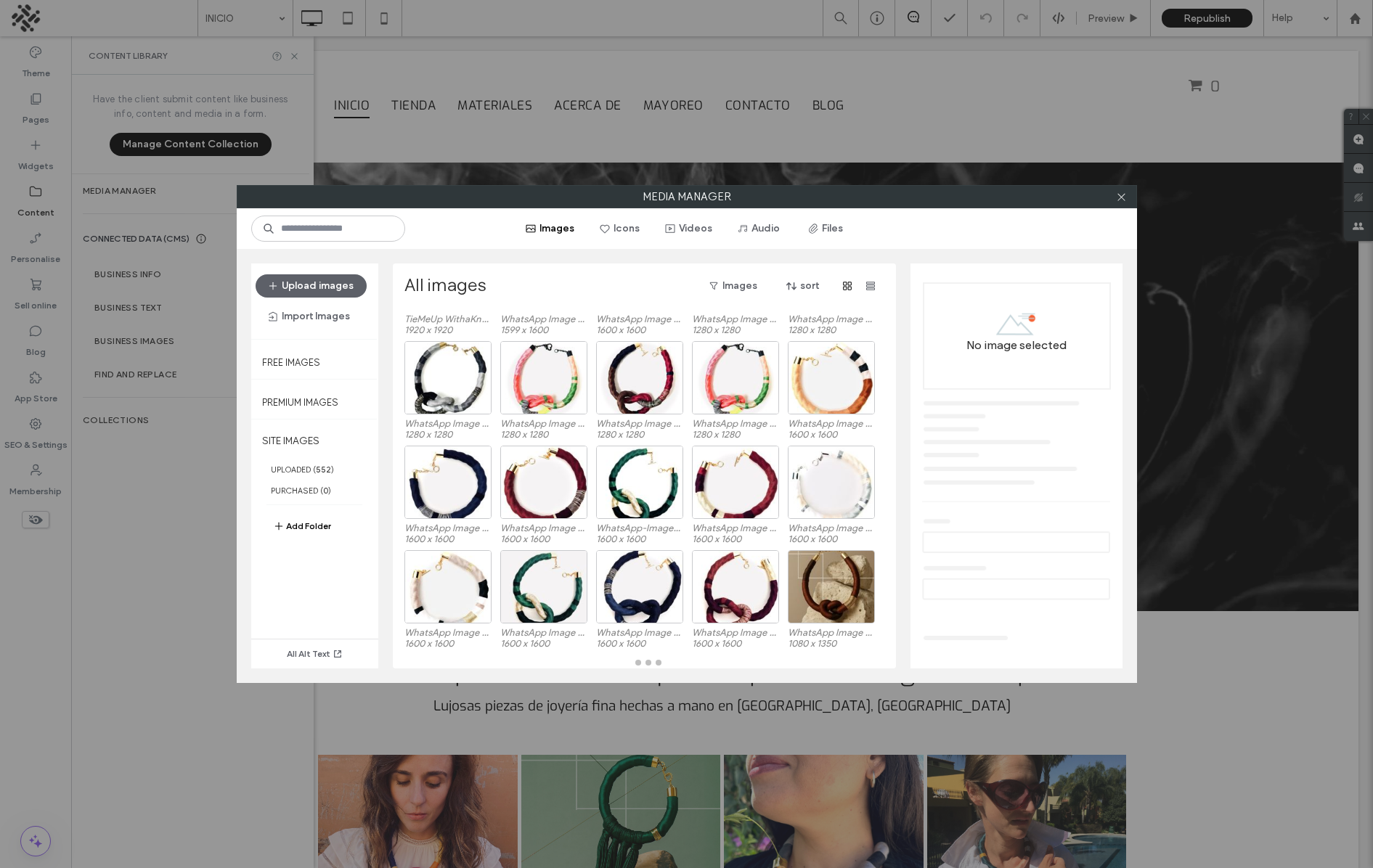
scroll to position [103, 0]
click at [702, 226] on button "Videos" at bounding box center [688, 229] width 73 height 23
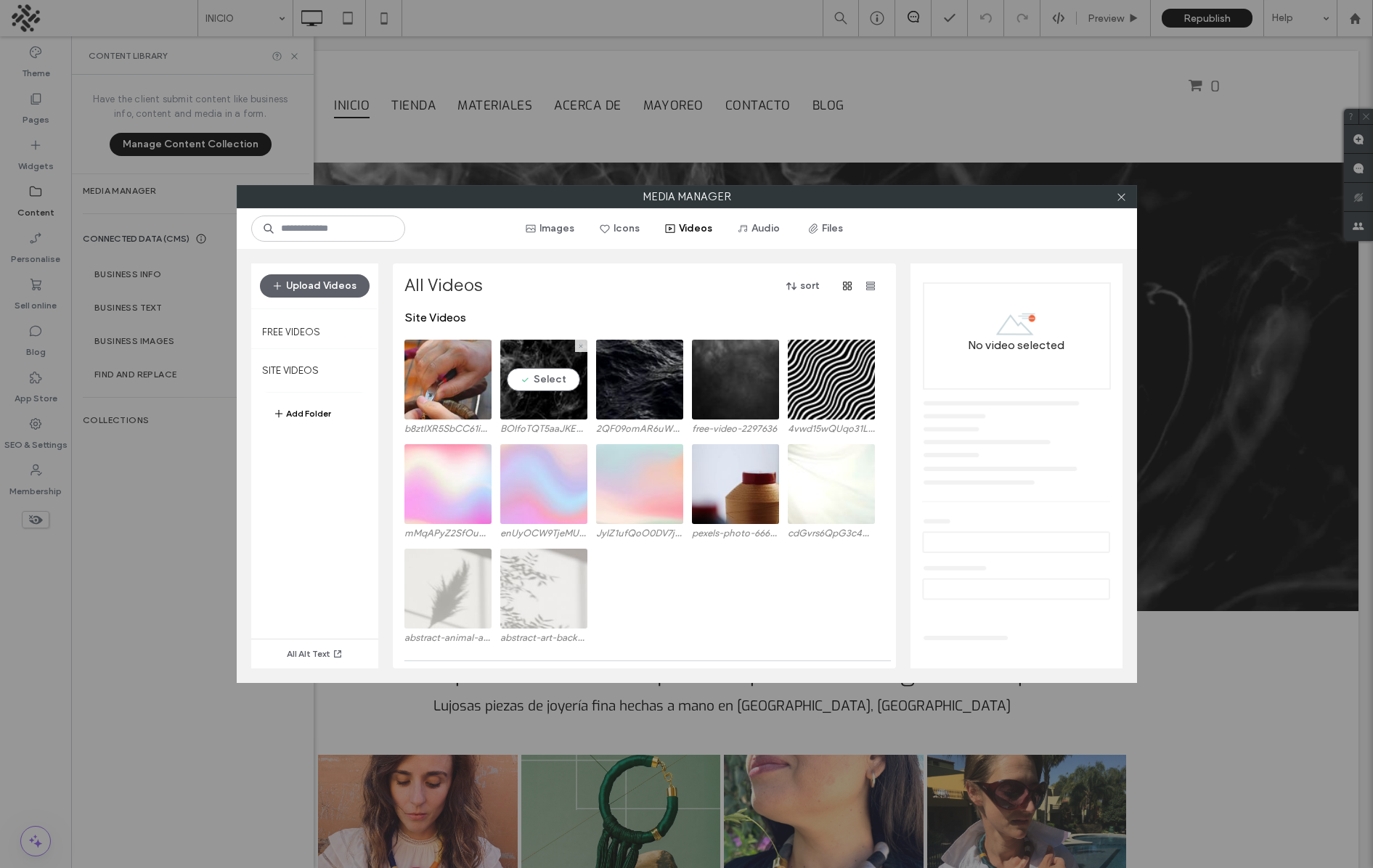
click at [549, 410] on video at bounding box center [544, 380] width 87 height 79
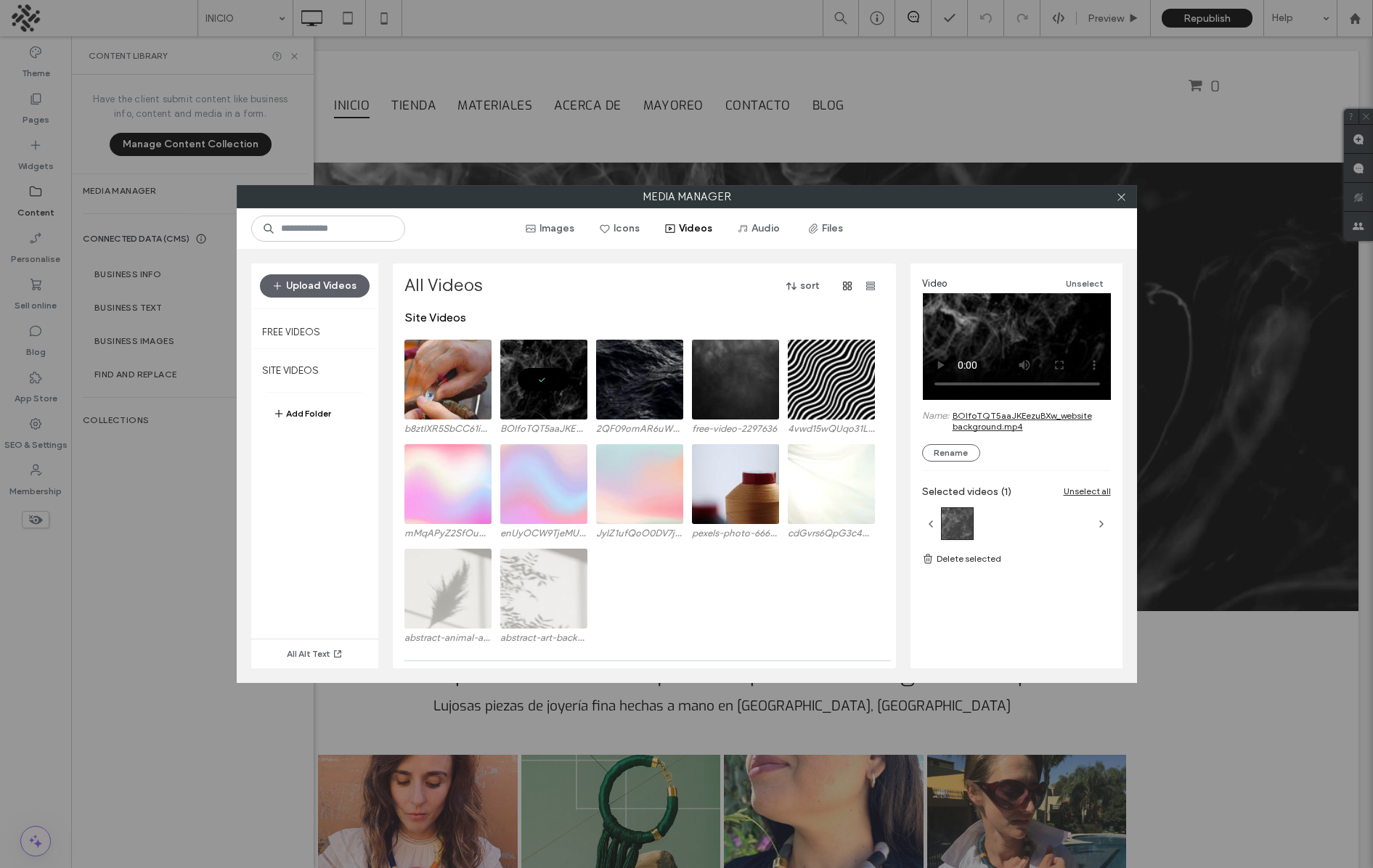
click at [992, 413] on link "BOIfoTQT5aaJKEezuBXw_website background.mp4" at bounding box center [1031, 420] width 158 height 21
click at [1119, 194] on icon at bounding box center [1120, 197] width 11 height 11
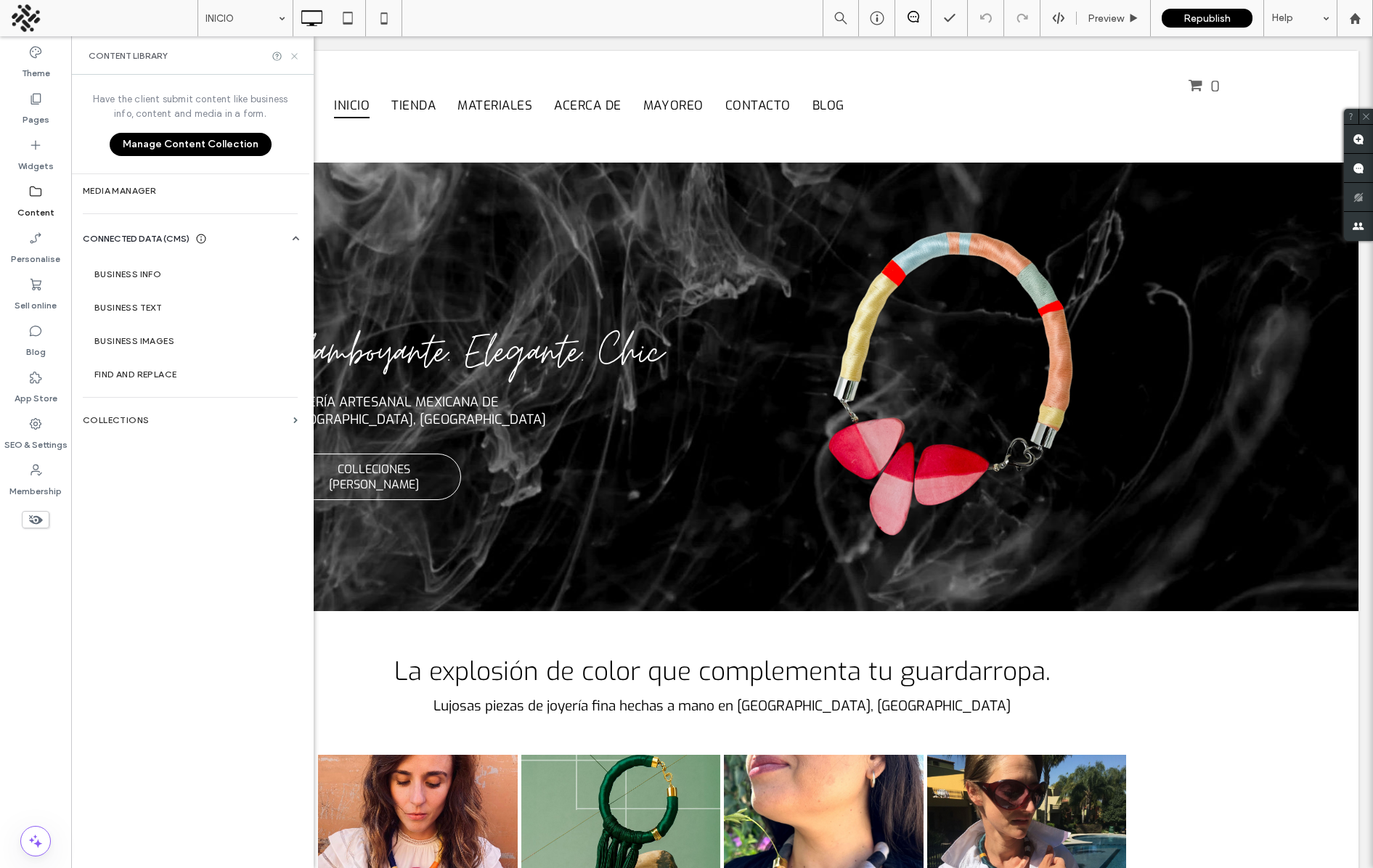
click at [295, 54] on use at bounding box center [294, 56] width 6 height 6
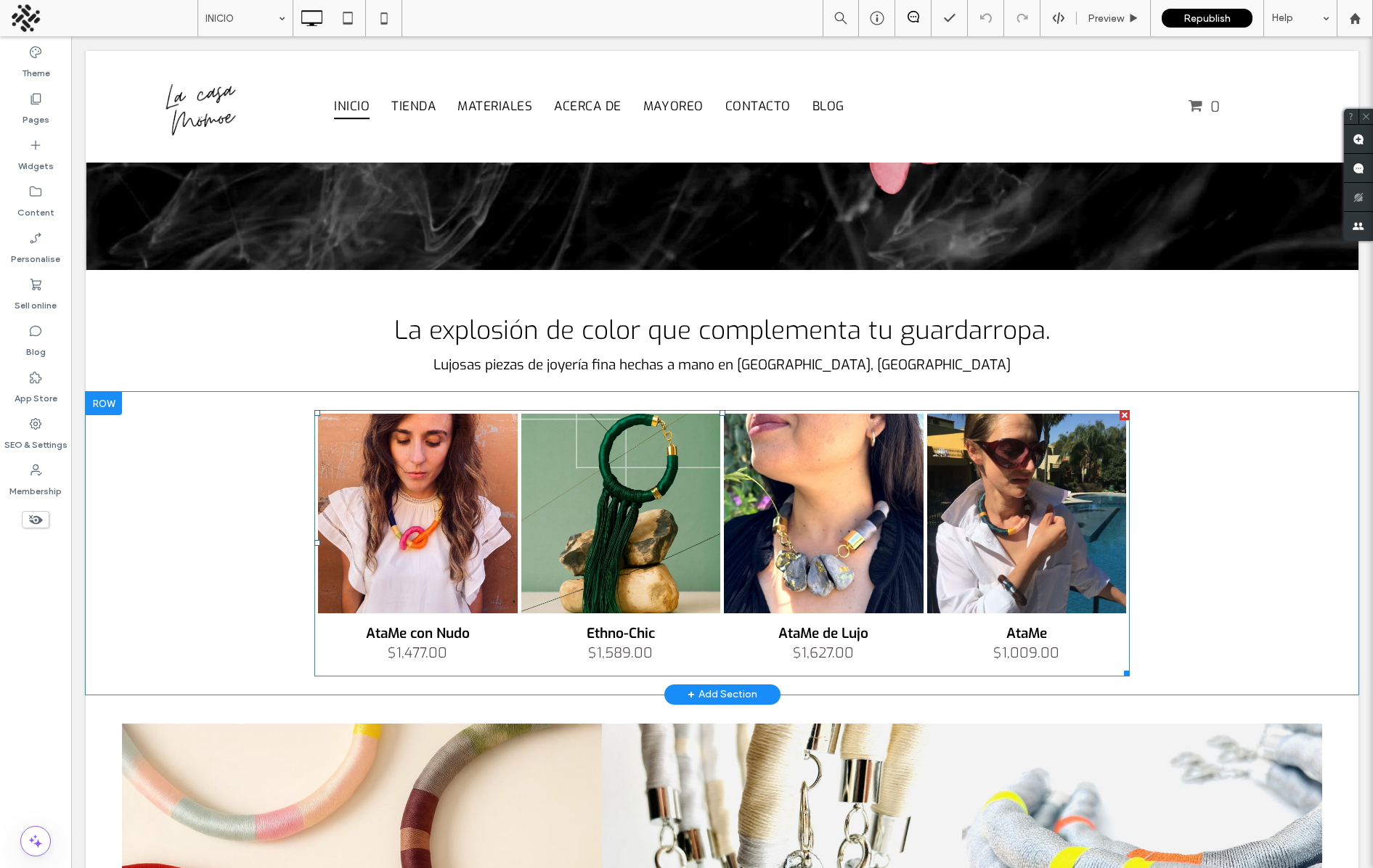
click at [410, 482] on link at bounding box center [418, 513] width 200 height 200
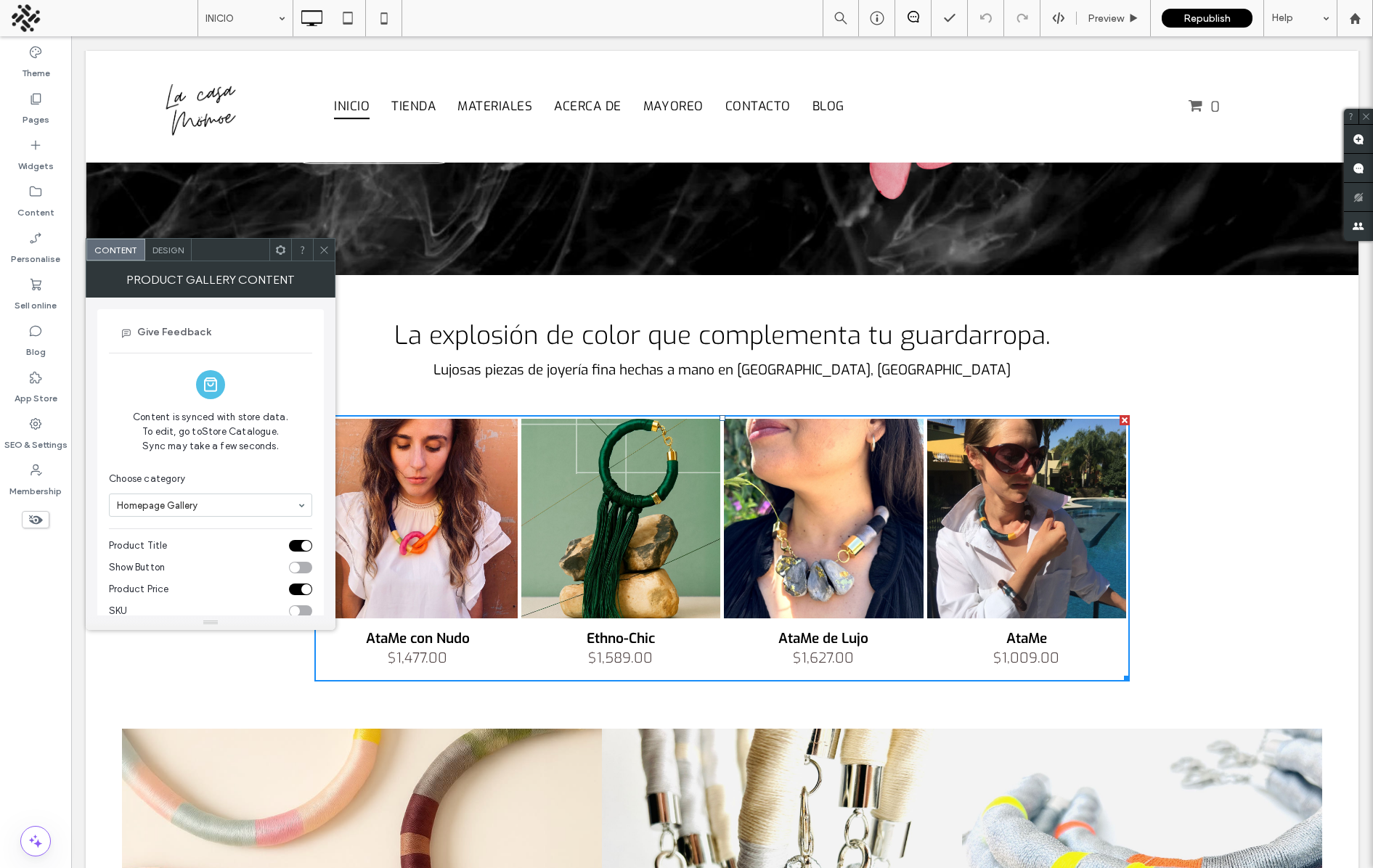
scroll to position [181, 0]
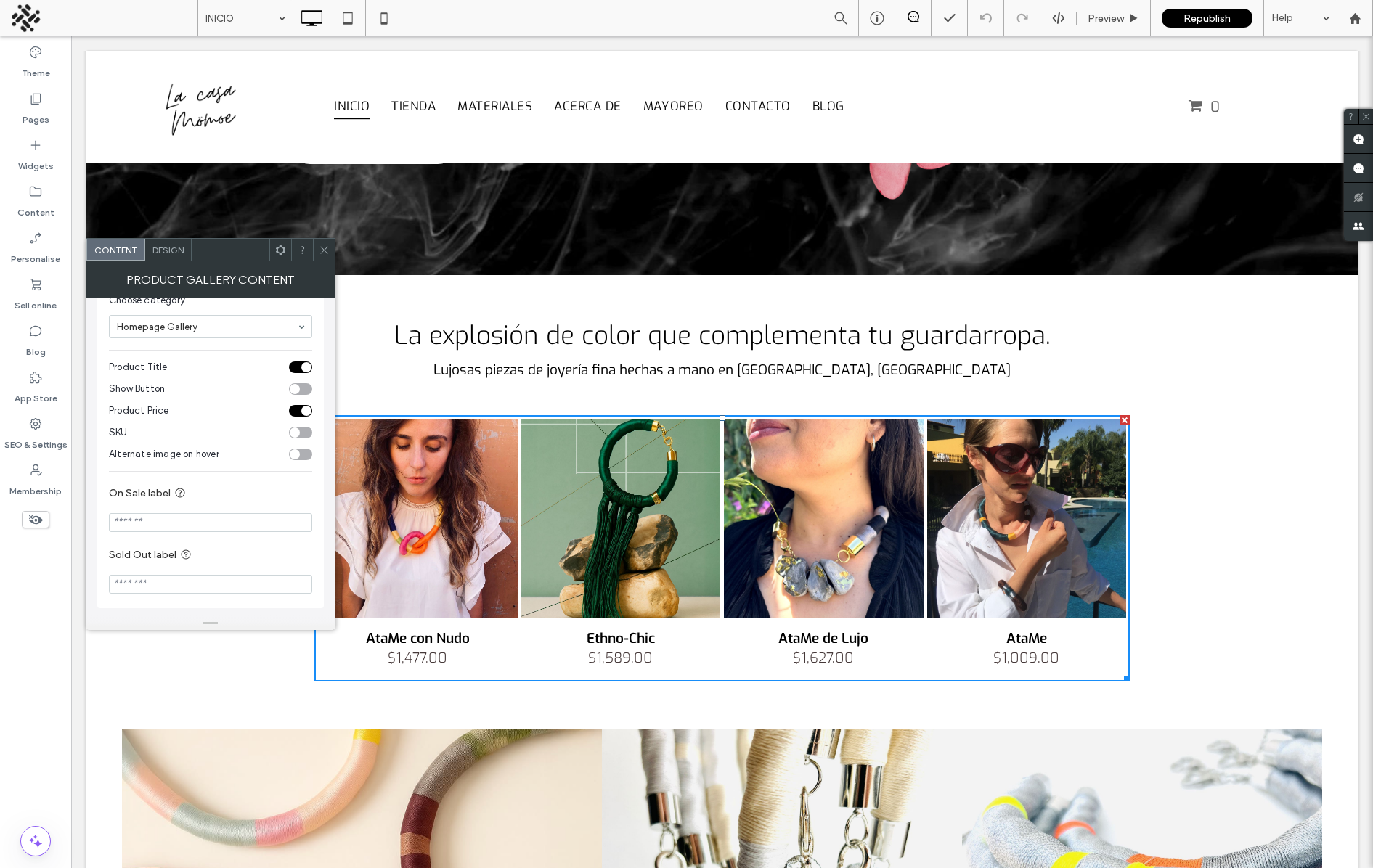
click at [152, 251] on span "Design" at bounding box center [168, 249] width 31 height 11
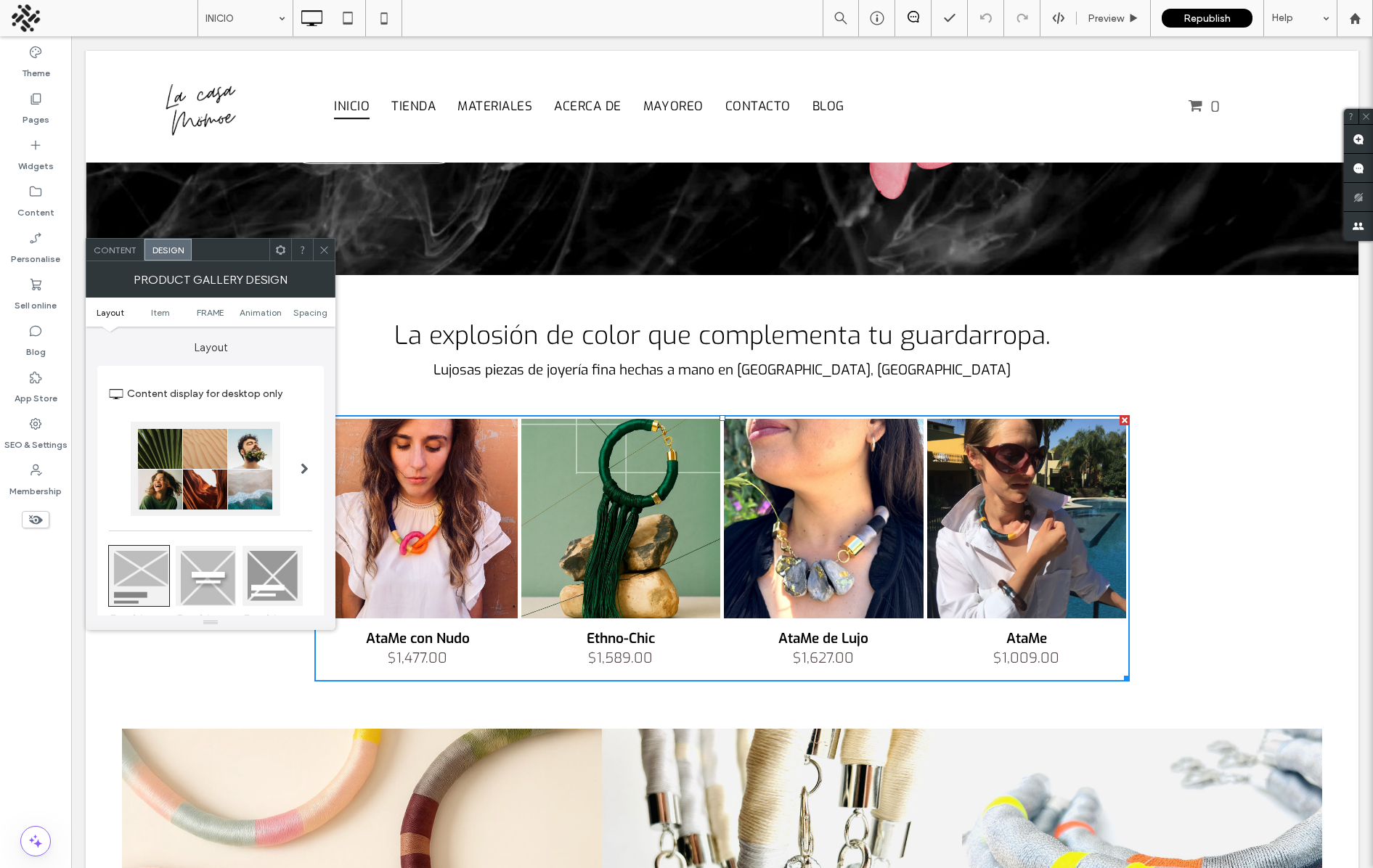
click at [317, 245] on div at bounding box center [324, 249] width 21 height 21
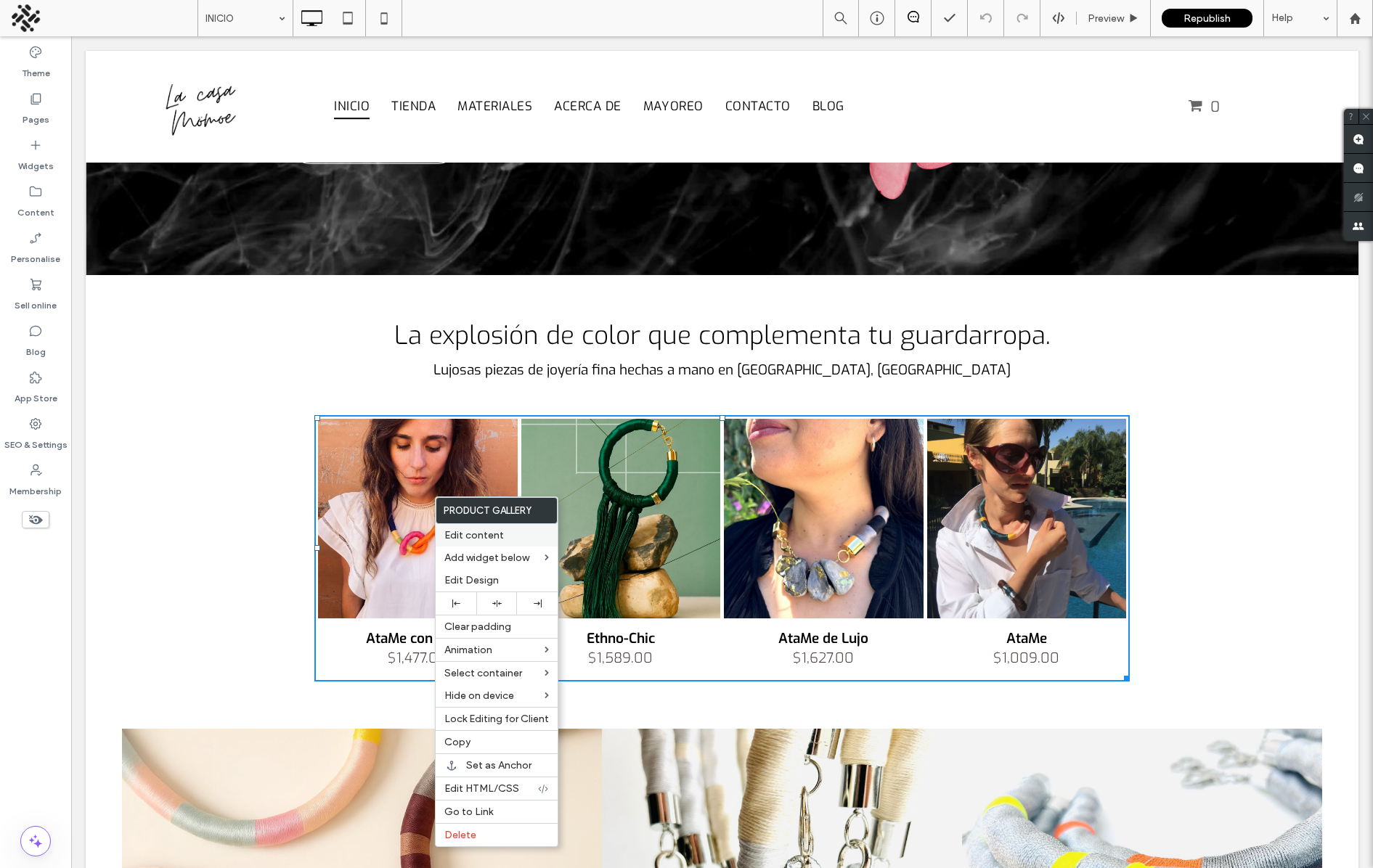
click at [467, 534] on span "Edit content" at bounding box center [473, 535] width 59 height 13
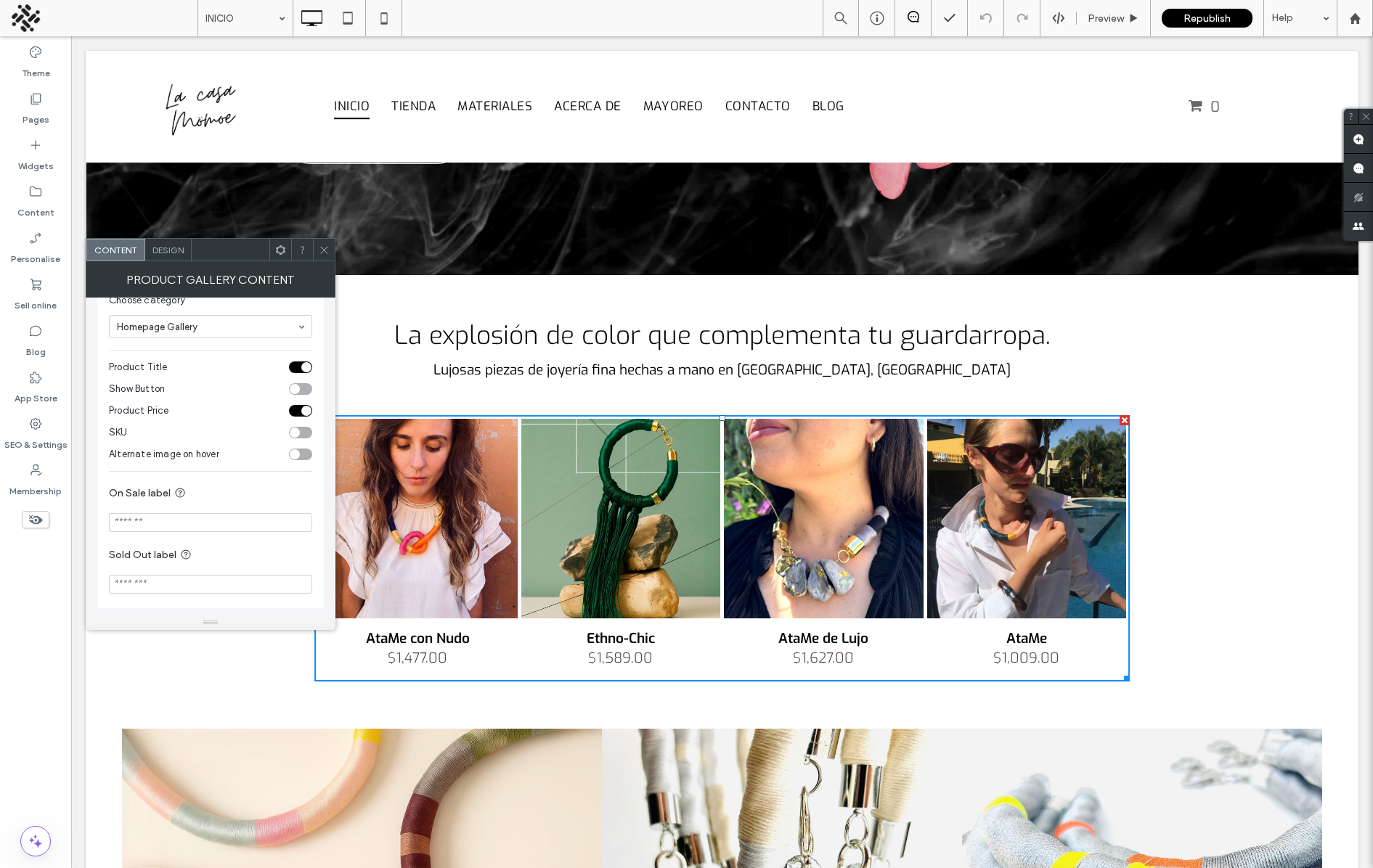
click at [317, 241] on div at bounding box center [324, 249] width 21 height 21
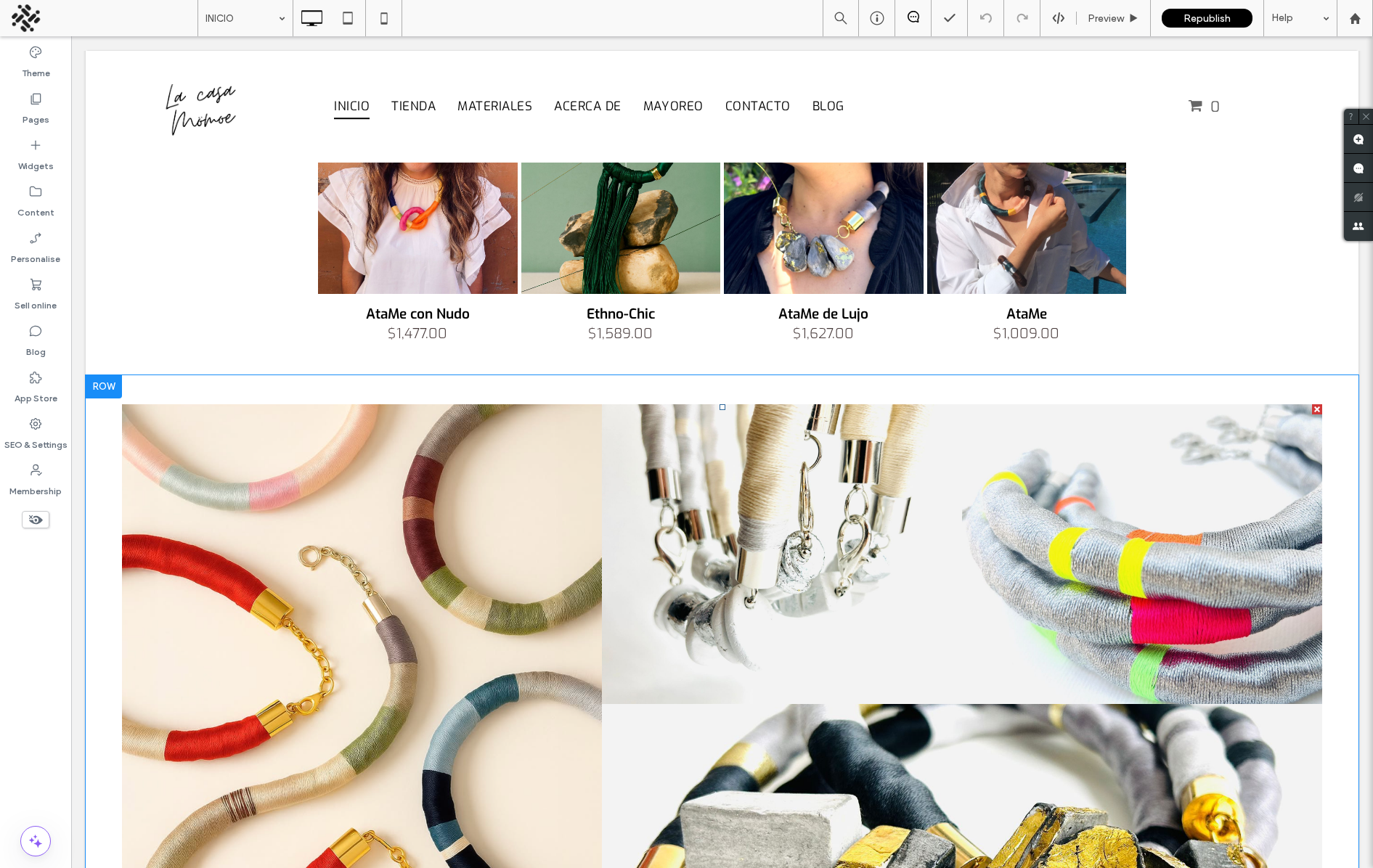
scroll to position [664, 0]
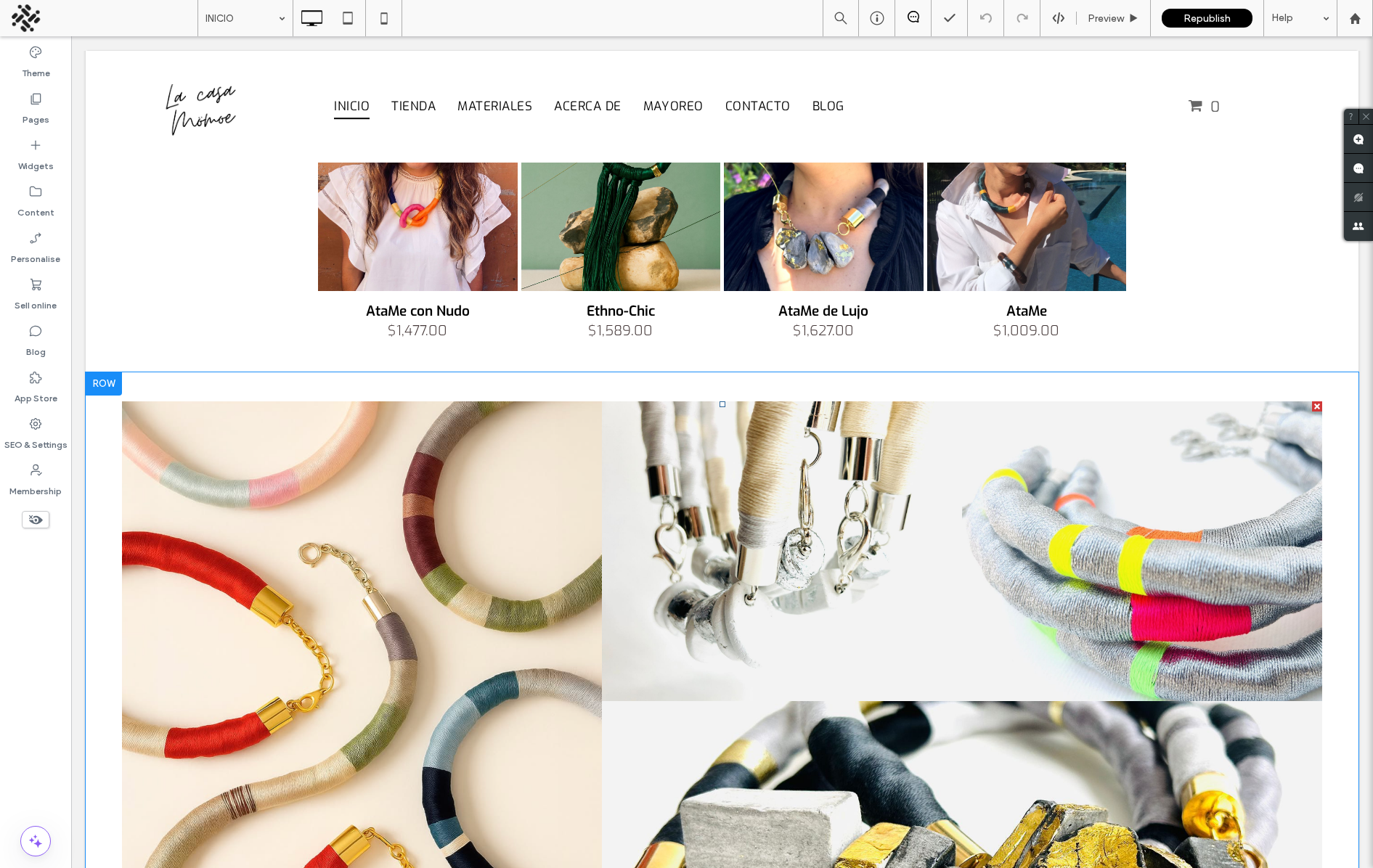
click at [379, 565] on link at bounding box center [361, 701] width 509 height 636
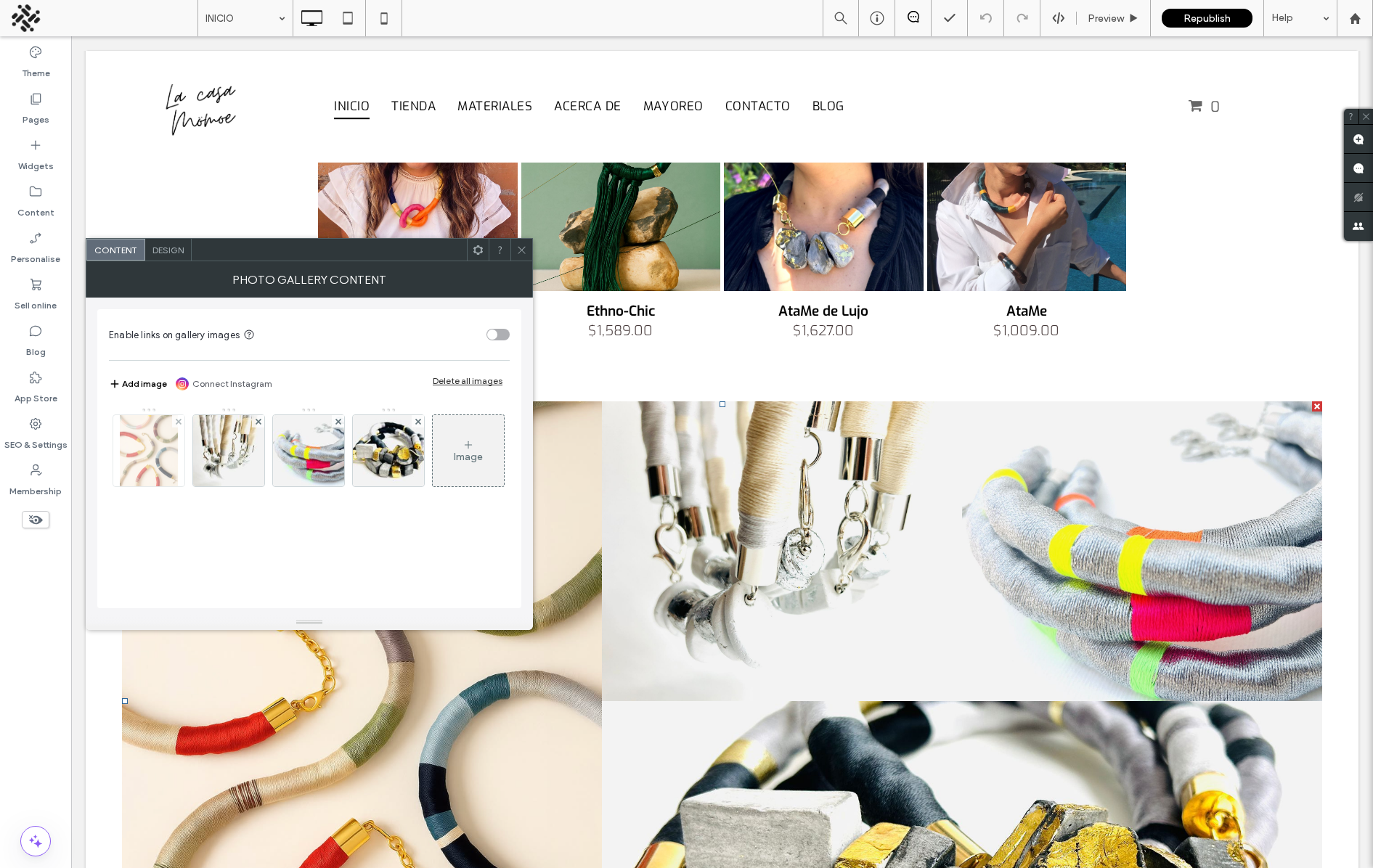
click at [155, 447] on img at bounding box center [148, 450] width 57 height 71
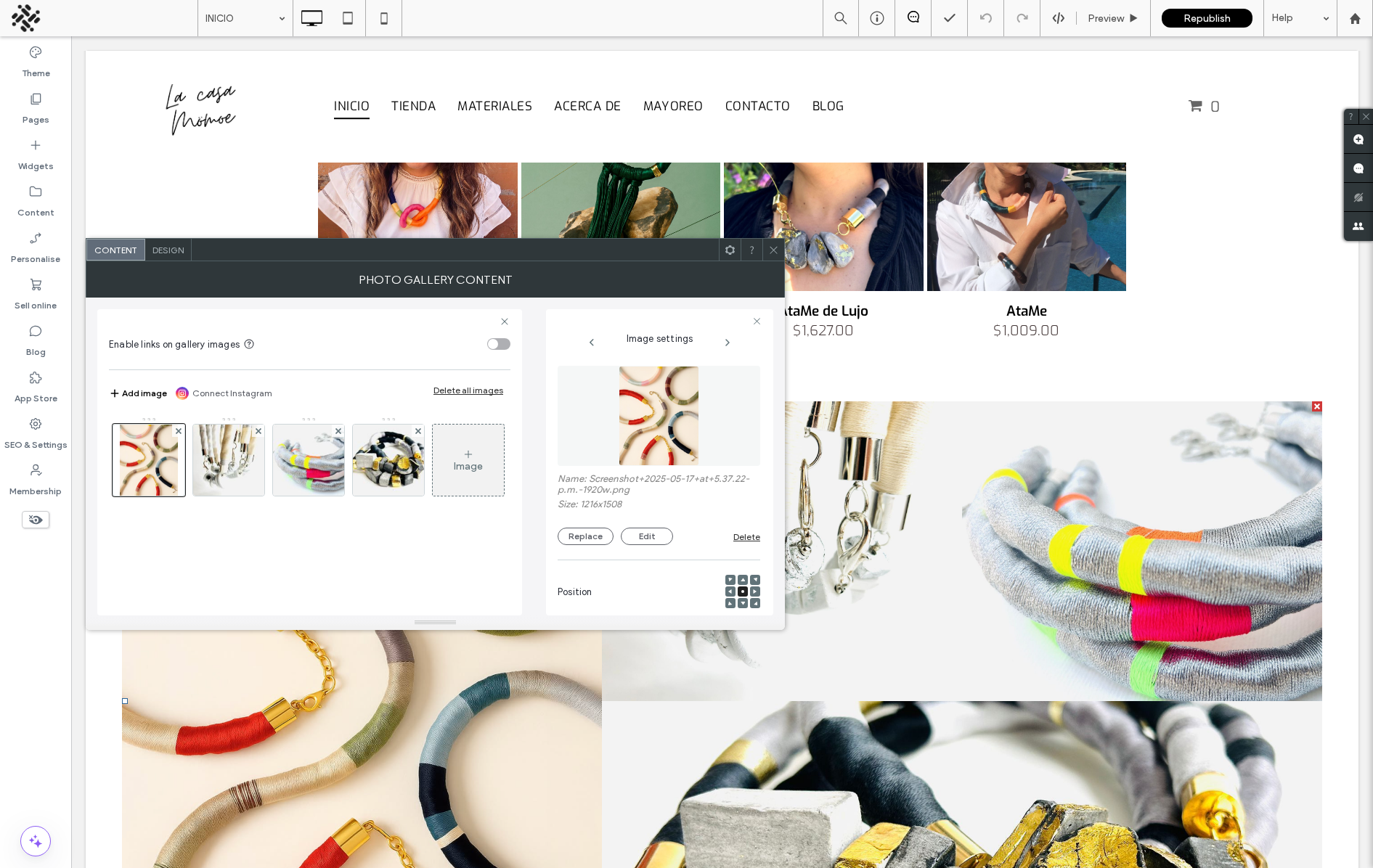
click at [774, 252] on icon at bounding box center [773, 249] width 11 height 11
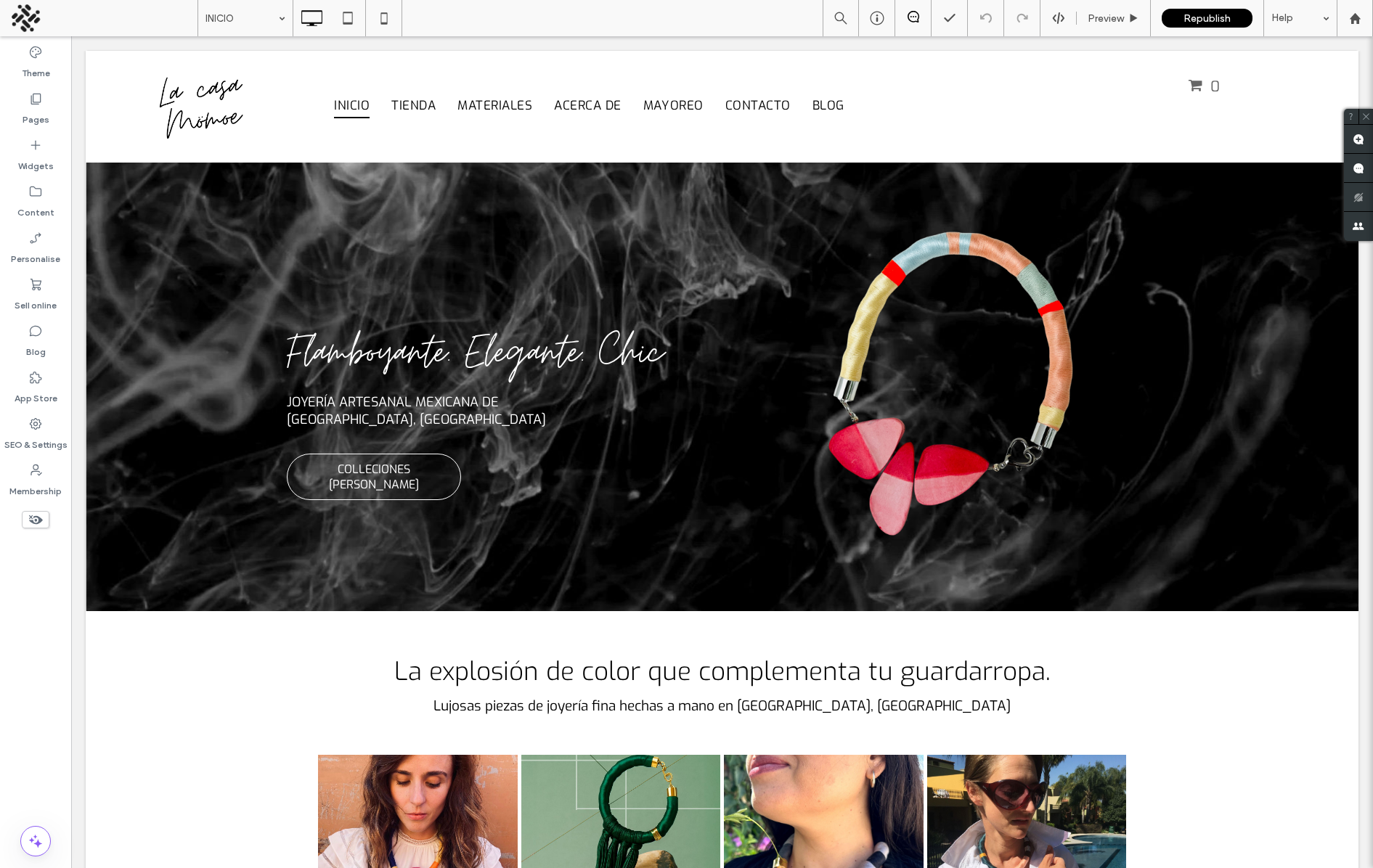
scroll to position [7, 0]
